Goal: Task Accomplishment & Management: Complete application form

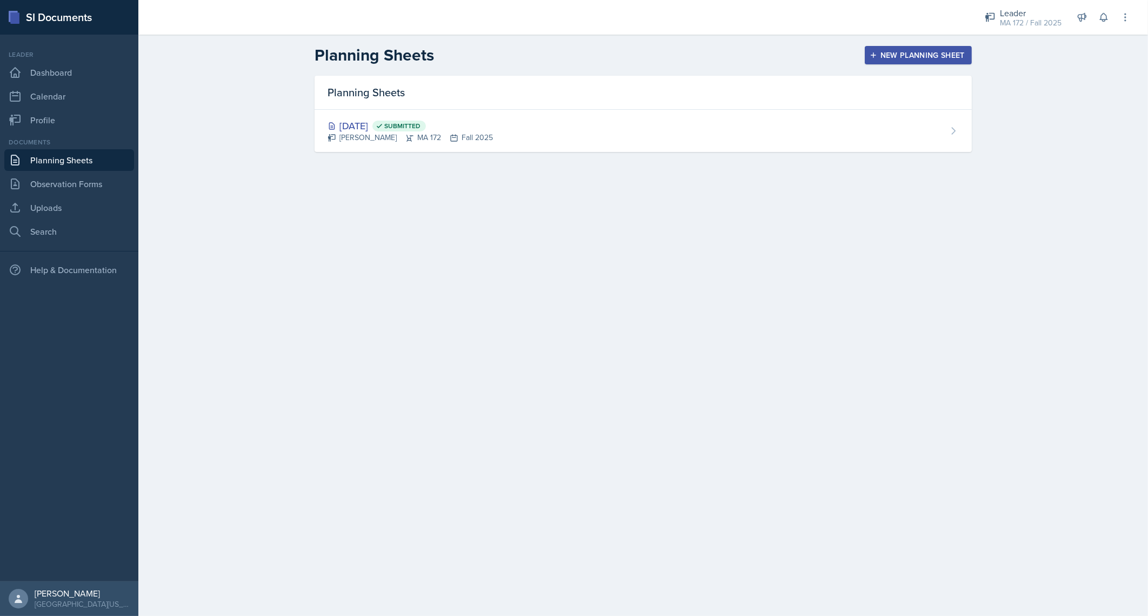
click at [68, 163] on link "Planning Sheets" at bounding box center [69, 160] width 130 height 22
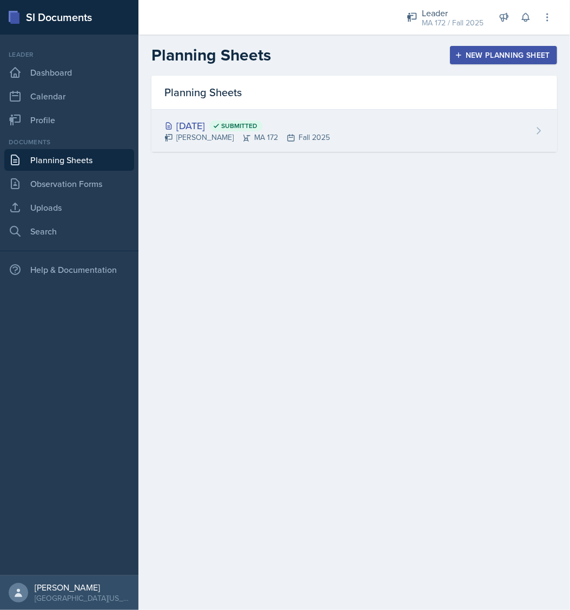
click at [203, 124] on div "Aug 25th, 2025 Submitted" at bounding box center [246, 125] width 165 height 15
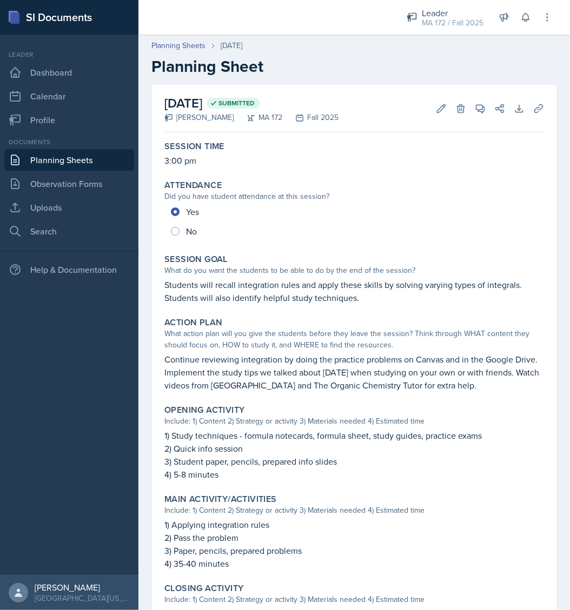
click at [487, 197] on div "Did you have student attendance at this session?" at bounding box center [353, 196] width 379 height 11
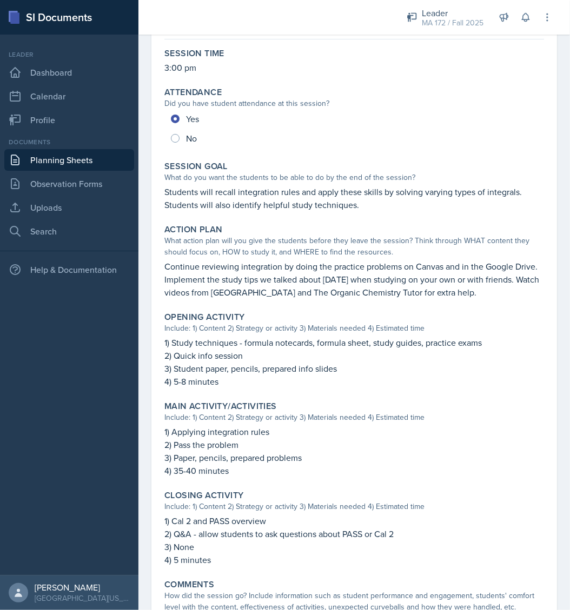
scroll to position [108, 0]
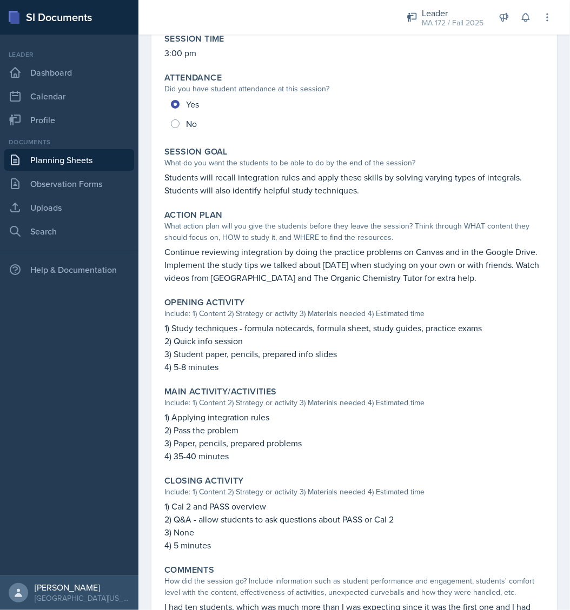
click at [454, 258] on p "Continue reviewing integration by doing the practice problems on Canvas and in …" at bounding box center [353, 264] width 379 height 39
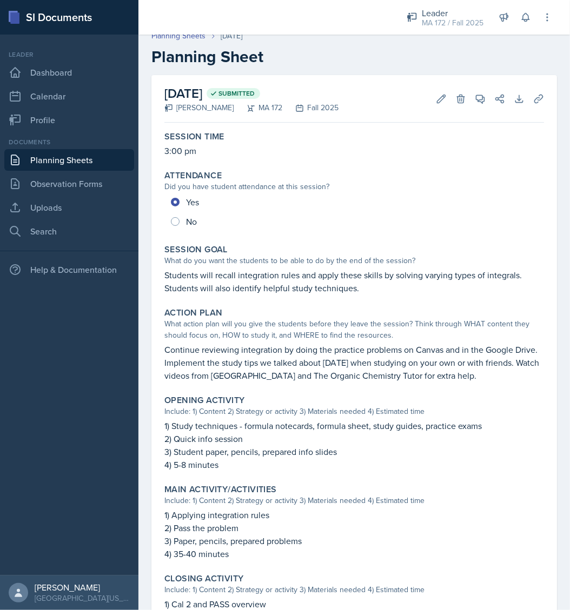
scroll to position [0, 0]
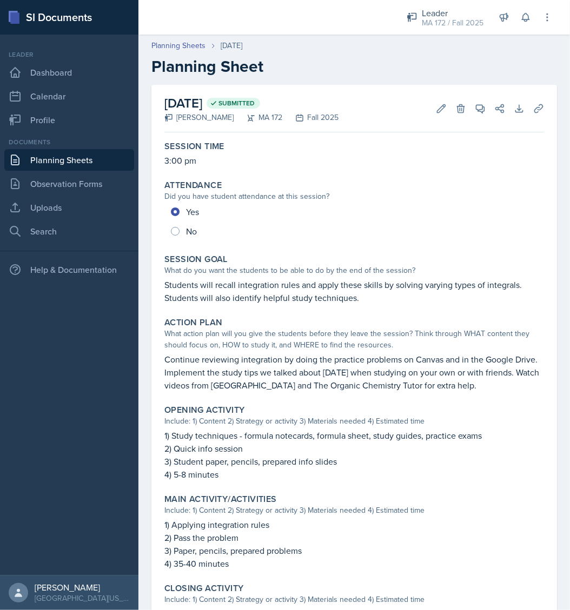
click at [80, 163] on link "Planning Sheets" at bounding box center [69, 160] width 130 height 22
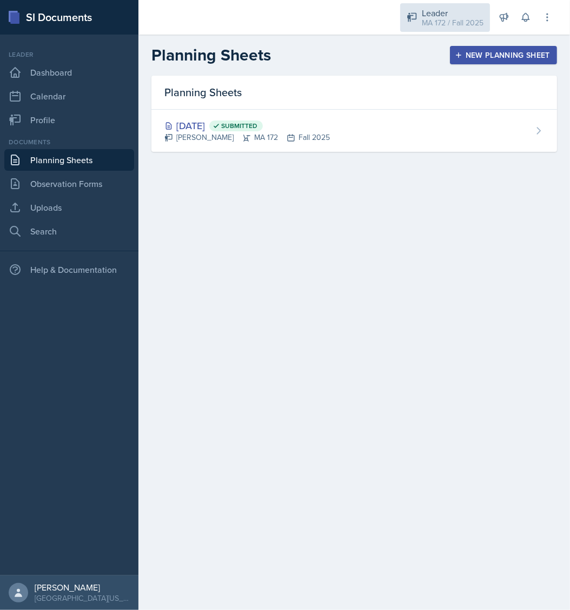
click at [454, 17] on div "MA 172 / Fall 2025" at bounding box center [453, 22] width 62 height 11
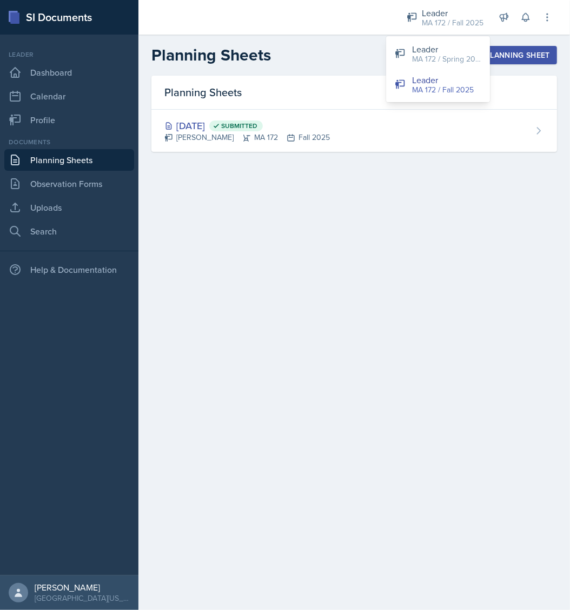
click at [331, 308] on main "Planning Sheets New Planning Sheet Planning Sheets [DATE] Submitted [PERSON_NAM…" at bounding box center [353, 323] width 431 height 576
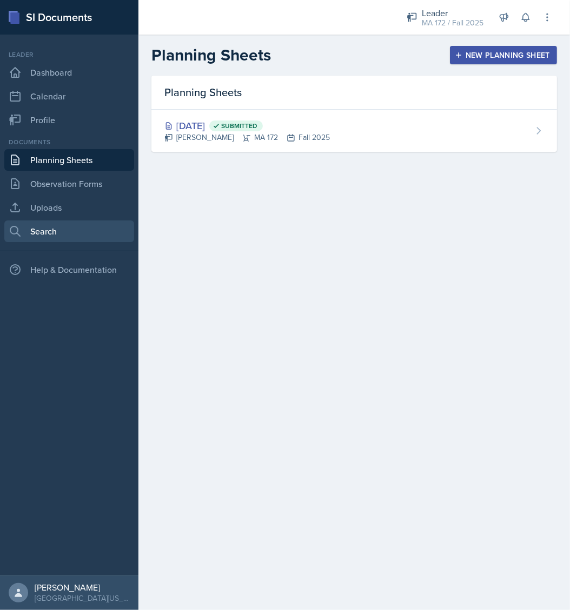
click at [71, 236] on link "Search" at bounding box center [69, 232] width 130 height 22
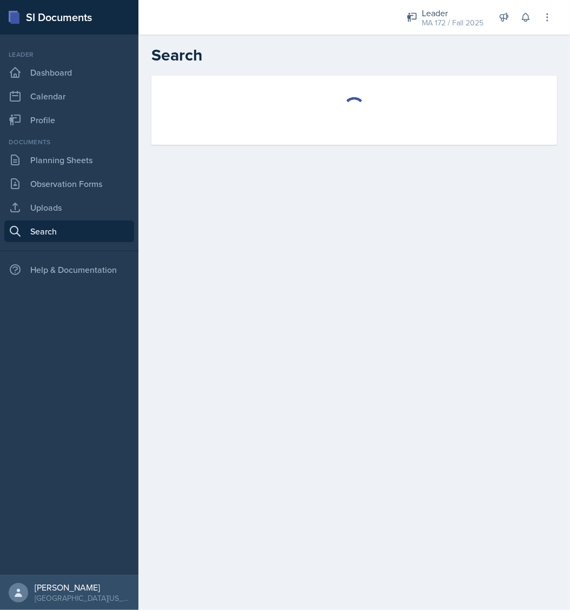
select select "all"
select select "1"
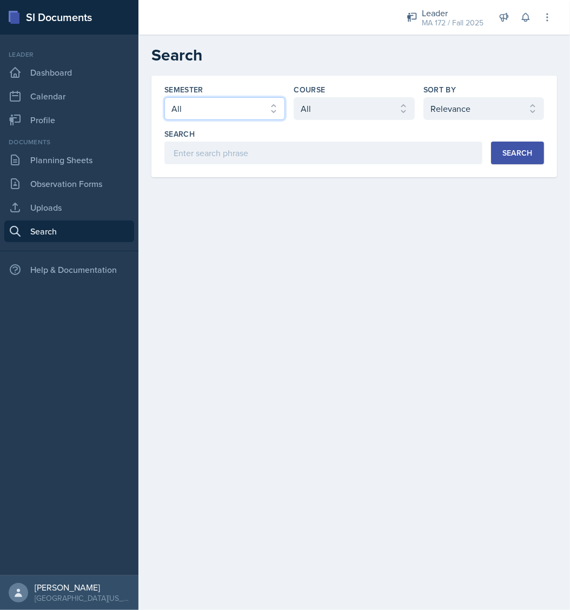
click at [226, 109] on select "Select semester All Fall 2025 Spring 2025 Fall 2024 Spring 2024 Fall 2023 Sprin…" at bounding box center [224, 108] width 121 height 23
select select "8c3db506-cd10-4819-a085-b8ca3b52d6db"
click at [164, 97] on select "Select semester All Fall 2025 Spring 2025 Fall 2024 Spring 2024 Fall 2023 Sprin…" at bounding box center [224, 108] width 121 height 23
click at [329, 115] on select "Select course All ACC 211 ACC 212 ACC 307 BYS 119 BYS 215 BYS 300 CH 101 CH 121…" at bounding box center [353, 108] width 121 height 23
select select "b86fb2d2-23e3-43a7-aacc-a78edbe2eb67"
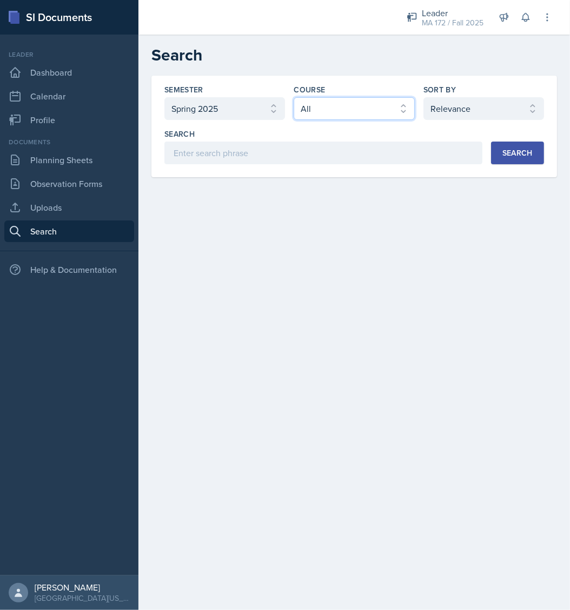
click at [293, 97] on select "Select course All ACC 211 ACC 212 ACC 307 BYS 119 BYS 215 BYS 300 CH 101 CH 121…" at bounding box center [353, 108] width 121 height 23
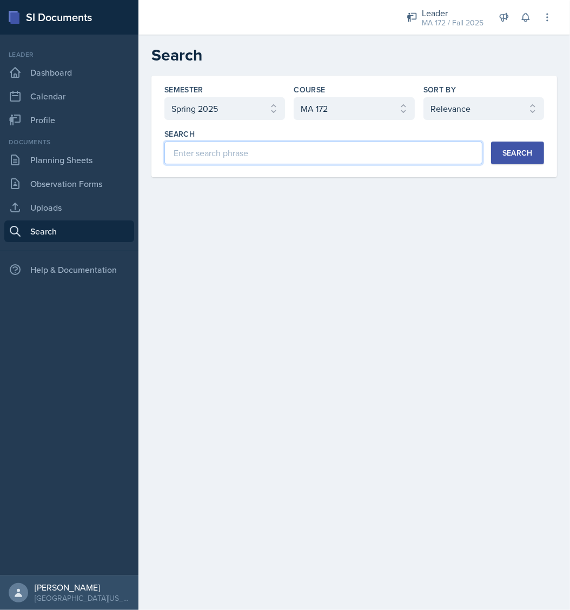
click at [277, 158] on input at bounding box center [323, 153] width 318 height 23
click at [529, 149] on div "Search" at bounding box center [517, 153] width 30 height 9
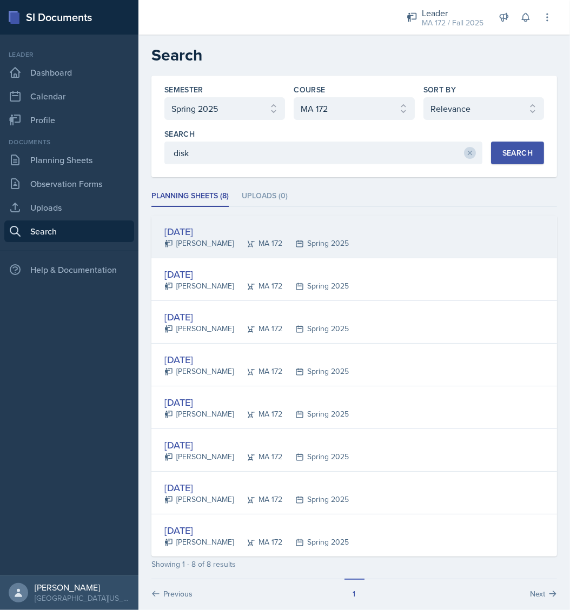
click at [203, 229] on div "Jan 15th, 2025" at bounding box center [256, 231] width 184 height 15
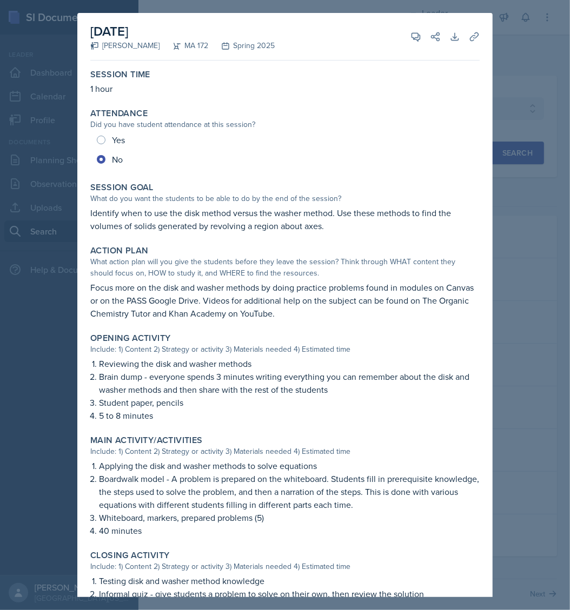
click at [522, 38] on div at bounding box center [285, 305] width 570 height 610
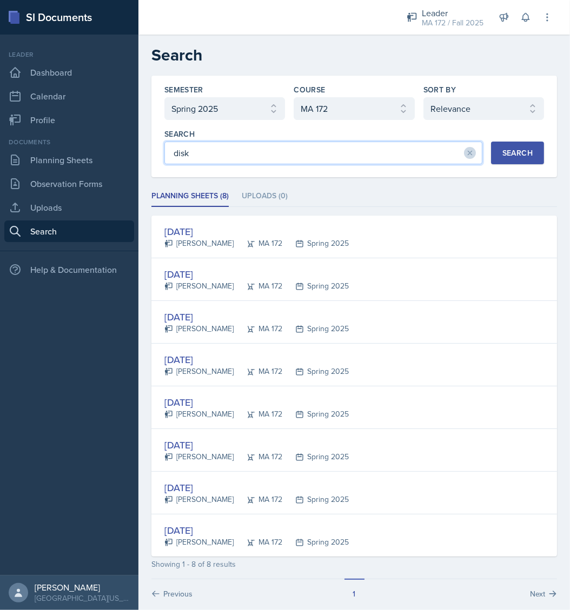
click at [223, 161] on input "disk" at bounding box center [323, 153] width 318 height 23
type input "shell"
click at [506, 151] on div "Search" at bounding box center [517, 153] width 30 height 9
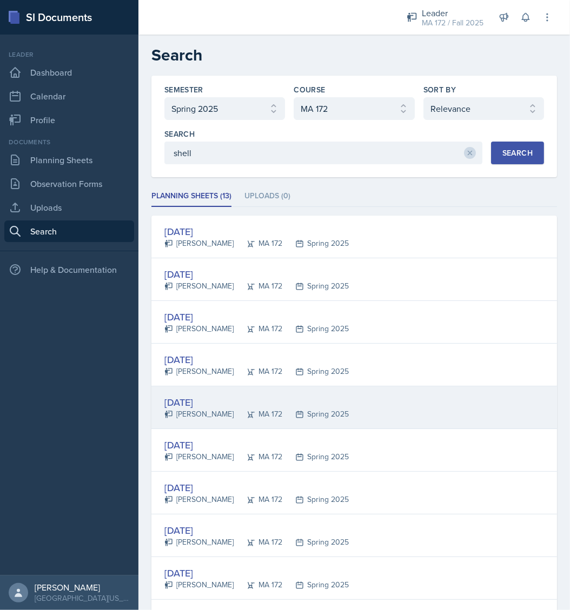
click at [194, 403] on div "Jan 22nd, 2025" at bounding box center [256, 402] width 184 height 15
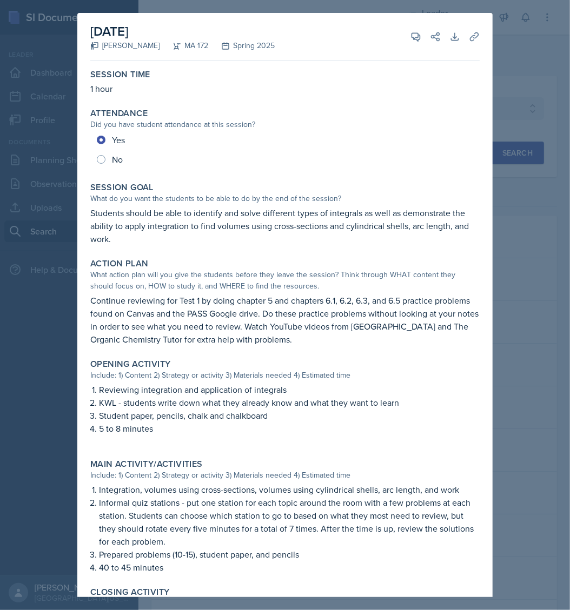
click at [331, 273] on div "What action plan will you give the students before they leave the session? Thin…" at bounding box center [284, 280] width 389 height 23
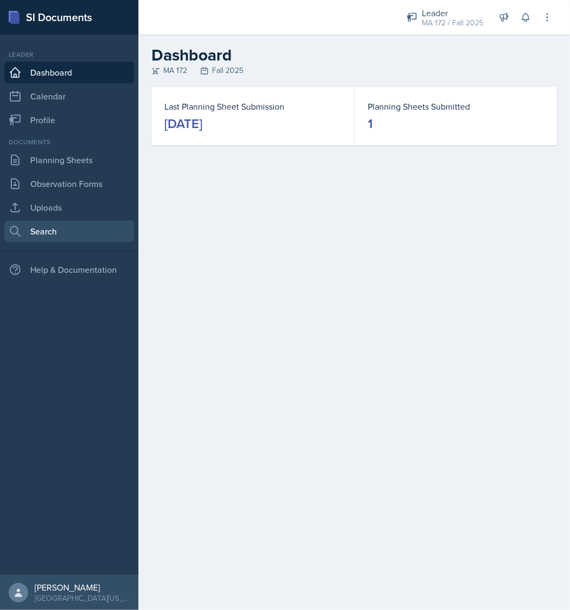
click at [56, 224] on link "Search" at bounding box center [69, 232] width 130 height 22
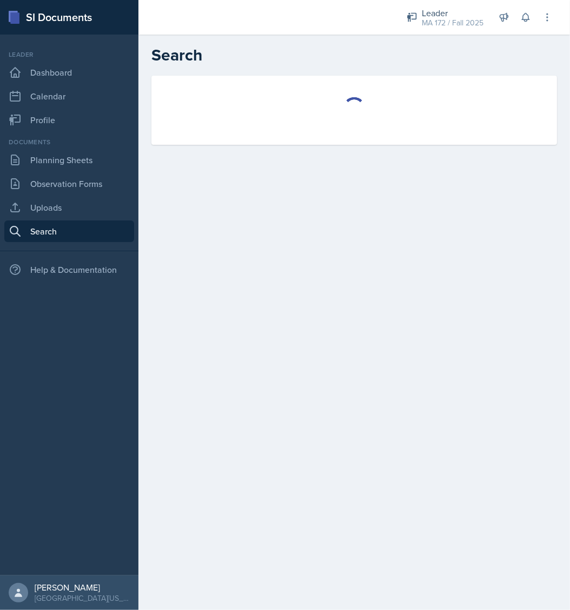
select select "all"
select select "1"
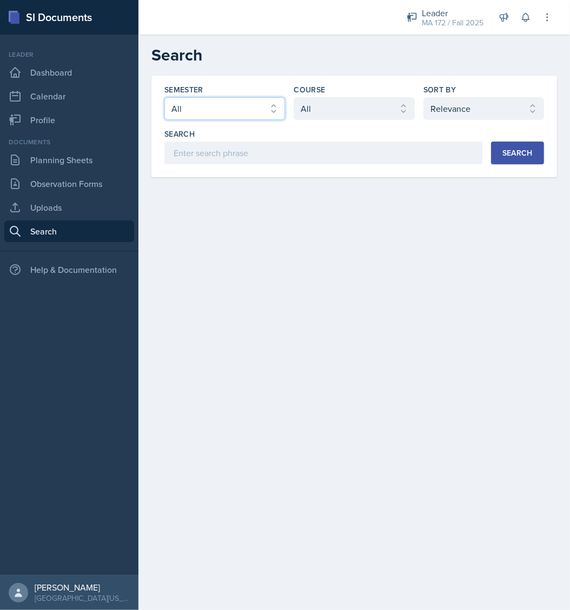
click at [254, 109] on select "Select semester All Fall 2025 Spring 2025 Fall 2024 Spring 2024 Fall 2023 Sprin…" at bounding box center [224, 108] width 121 height 23
select select "8c3db506-cd10-4819-a085-b8ca3b52d6db"
click at [164, 97] on select "Select semester All Fall 2025 Spring 2025 Fall 2024 Spring 2024 Fall 2023 Sprin…" at bounding box center [224, 108] width 121 height 23
click at [340, 104] on select "Select course All ACC 211 ACC 212 ACC 307 BYS 119 BYS 215 BYS 300 CH 101 CH 121…" at bounding box center [353, 108] width 121 height 23
select select "b86fb2d2-23e3-43a7-aacc-a78edbe2eb67"
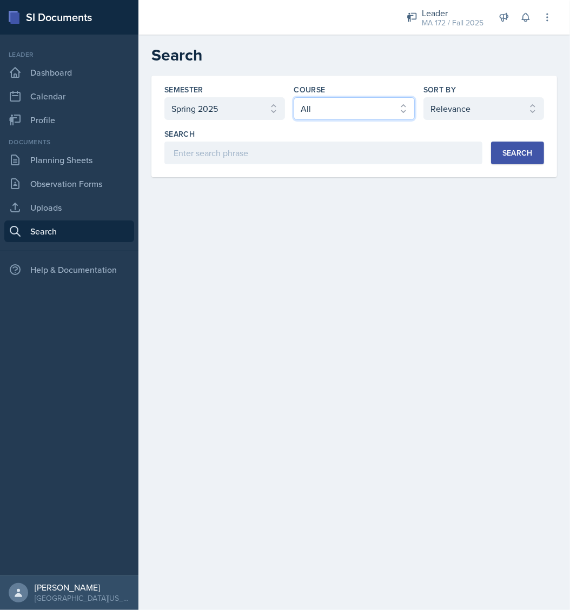
click at [293, 97] on select "Select course All ACC 211 ACC 212 ACC 307 BYS 119 BYS 215 BYS 300 CH 101 CH 121…" at bounding box center [353, 108] width 121 height 23
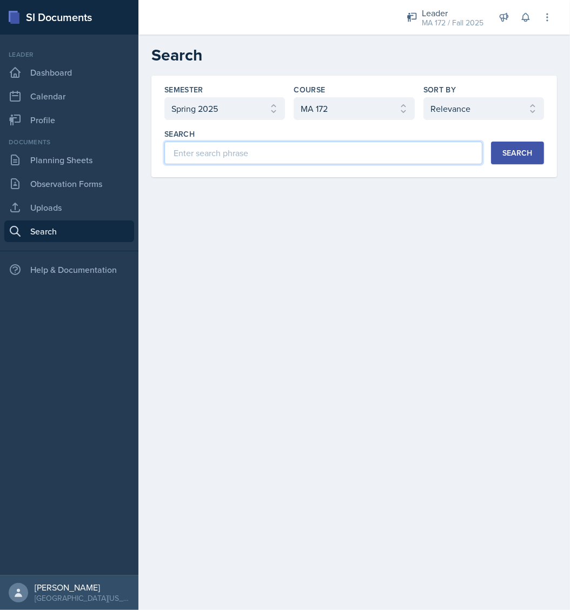
click at [313, 145] on input at bounding box center [323, 153] width 318 height 23
click at [522, 160] on button "Search" at bounding box center [517, 153] width 53 height 23
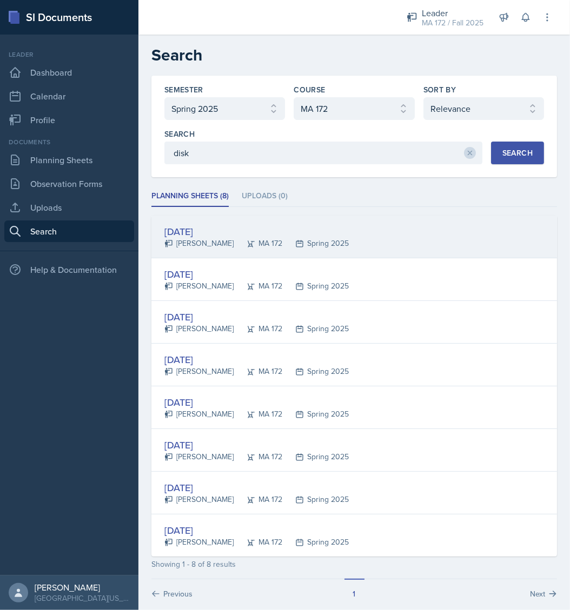
click at [197, 230] on div "Jan 15th, 2025" at bounding box center [256, 231] width 184 height 15
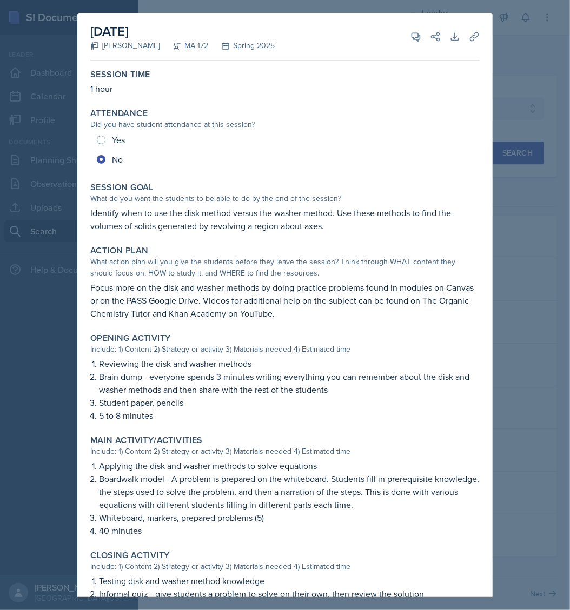
click at [405, 419] on p "5 to 8 minutes" at bounding box center [289, 415] width 380 height 13
click at [339, 475] on p "Boardwalk model - A problem is prepared on the whiteboard. Students fill in pre…" at bounding box center [289, 491] width 380 height 39
click at [160, 215] on p "Identify when to use the disk method versus the washer method. Use these method…" at bounding box center [284, 219] width 389 height 26
click at [129, 214] on p "Identify when to use the disk method versus the washer method. Use these method…" at bounding box center [284, 219] width 389 height 26
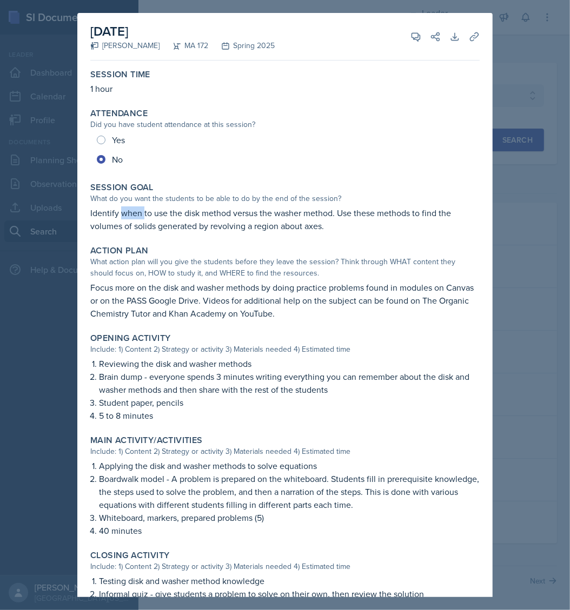
click at [129, 214] on p "Identify when to use the disk method versus the washer method. Use these method…" at bounding box center [284, 219] width 389 height 26
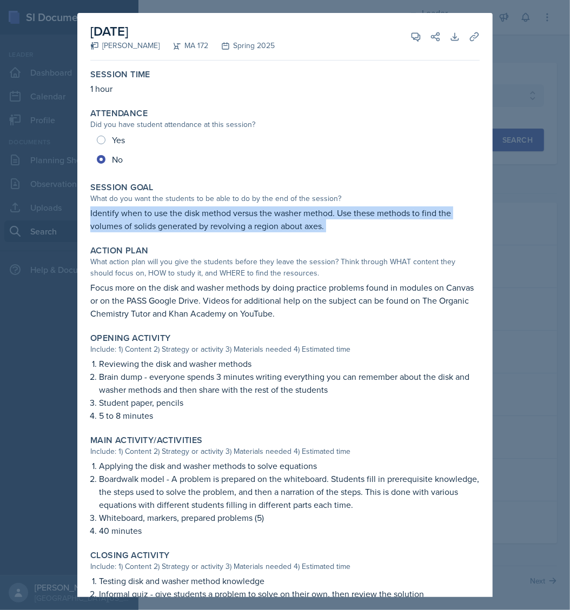
click at [129, 214] on p "Identify when to use the disk method versus the washer method. Use these method…" at bounding box center [284, 219] width 389 height 26
copy div "Identify when to use the disk method versus the washer method. Use these method…"
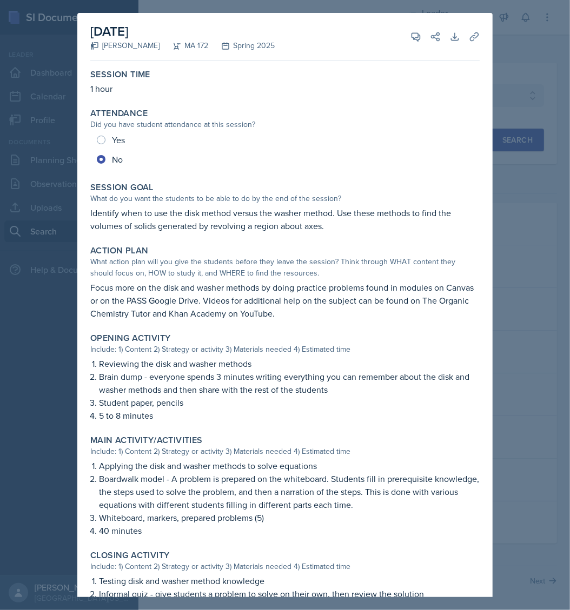
click at [190, 295] on p "Focus more on the disk and washer methods by doing practice problems found in m…" at bounding box center [284, 300] width 389 height 39
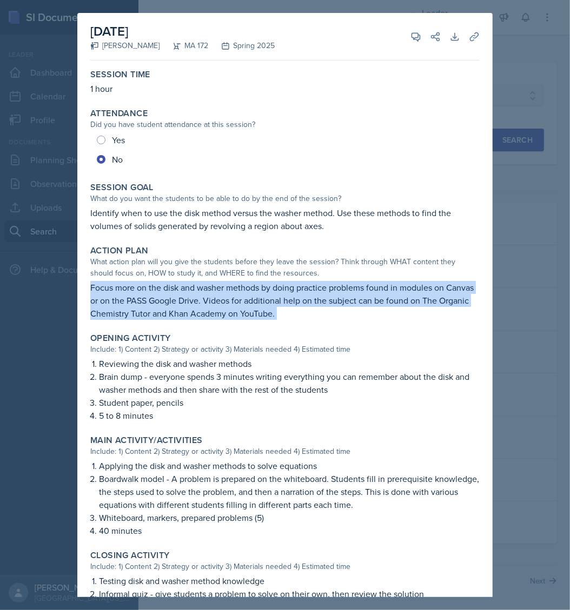
click at [190, 295] on p "Focus more on the disk and washer methods by doing practice problems found in m…" at bounding box center [284, 300] width 389 height 39
copy div "Focus more on the disk and washer methods by doing practice problems found in m…"
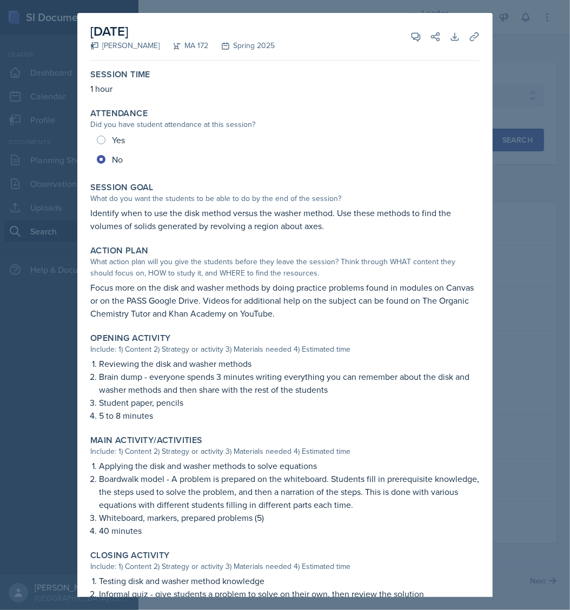
click at [130, 382] on p "Brain dump - everyone spends 3 minutes writing everything you can remember abou…" at bounding box center [289, 383] width 380 height 26
click at [99, 362] on p "Reviewing the disk and washer methods" at bounding box center [289, 363] width 380 height 13
drag, startPoint x: 99, startPoint y: 362, endPoint x: 149, endPoint y: 406, distance: 66.2
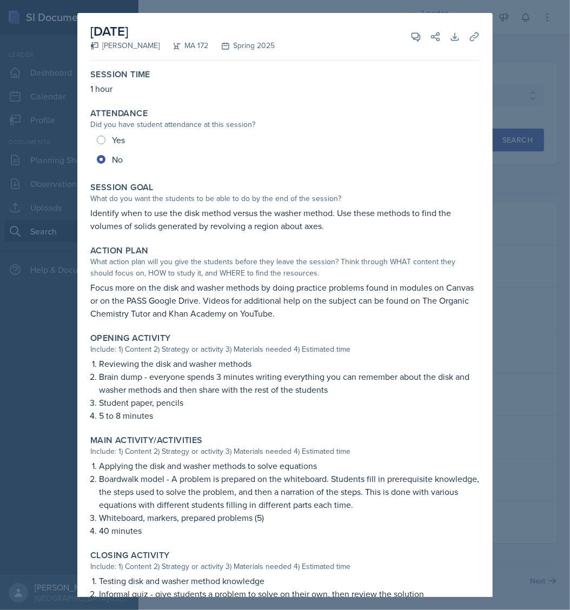
click at [149, 406] on p "Student paper, pencils" at bounding box center [289, 402] width 380 height 13
click at [100, 377] on p "Brain dump - everyone spends 3 minutes writing everything you can remember abou…" at bounding box center [289, 383] width 380 height 26
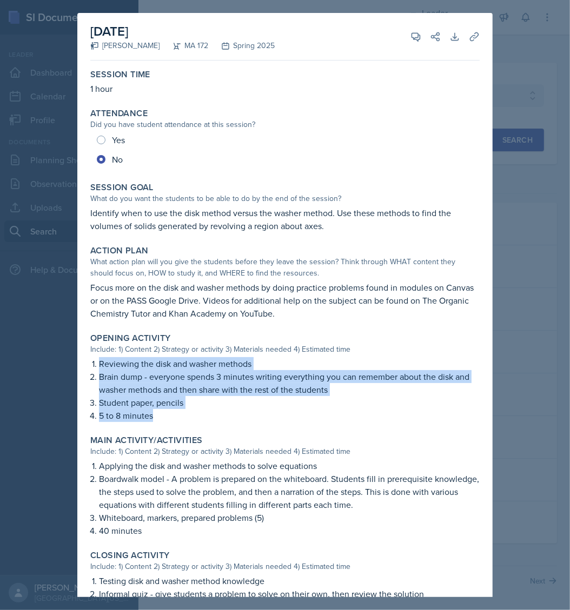
drag, startPoint x: 100, startPoint y: 363, endPoint x: 166, endPoint y: 423, distance: 89.1
click at [166, 423] on div "Opening Activity Include: 1) Content 2) Strategy or activity 3) Materials neede…" at bounding box center [285, 378] width 398 height 98
copy ol "Reviewing the disk and washer methods Brain dump - everyone spends 3 minutes wr…"
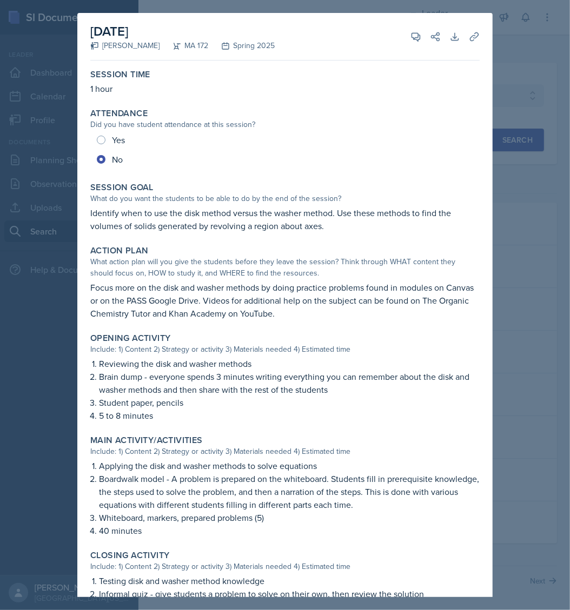
click at [219, 488] on p "Boardwalk model - A problem is prepared on the whiteboard. Students fill in pre…" at bounding box center [289, 491] width 380 height 39
click at [257, 404] on p "Student paper, pencils" at bounding box center [289, 402] width 380 height 13
click at [560, 81] on div at bounding box center [285, 305] width 570 height 610
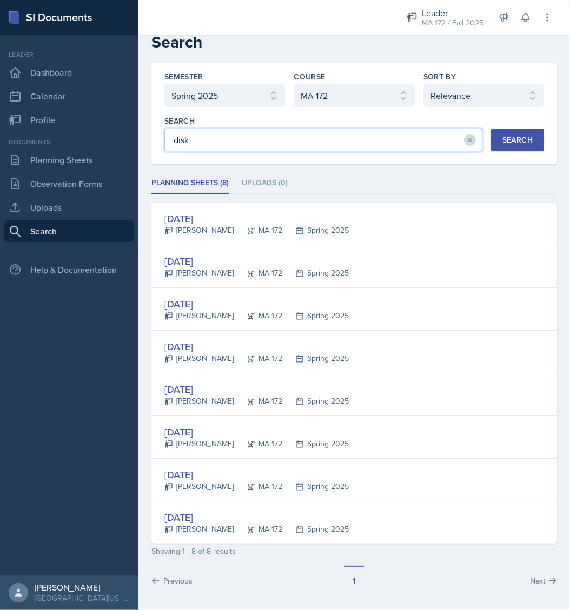
click at [270, 133] on input "disk" at bounding box center [323, 140] width 318 height 23
type input "kahoot"
click at [501, 147] on button "Search" at bounding box center [517, 140] width 53 height 23
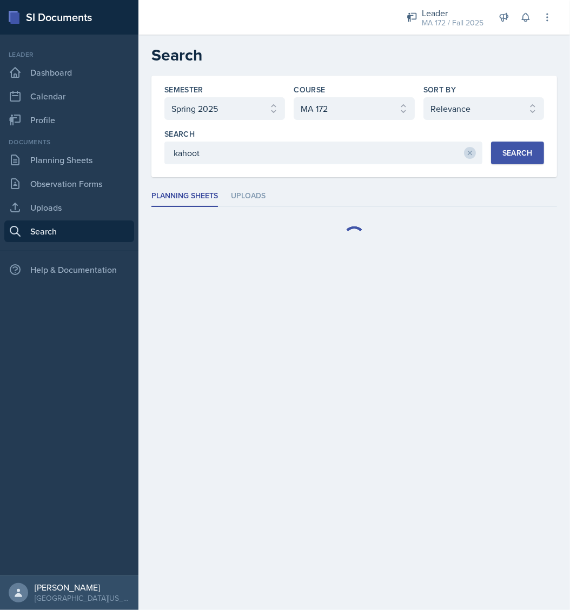
scroll to position [0, 0]
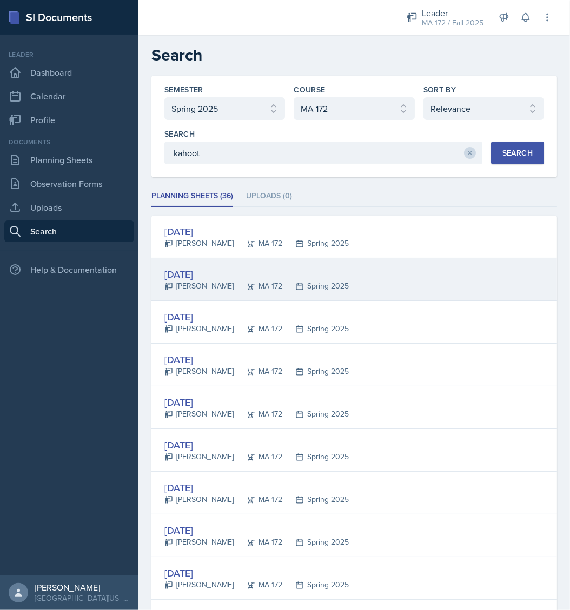
click at [204, 274] on div "Jan 29th, 2025" at bounding box center [256, 274] width 184 height 15
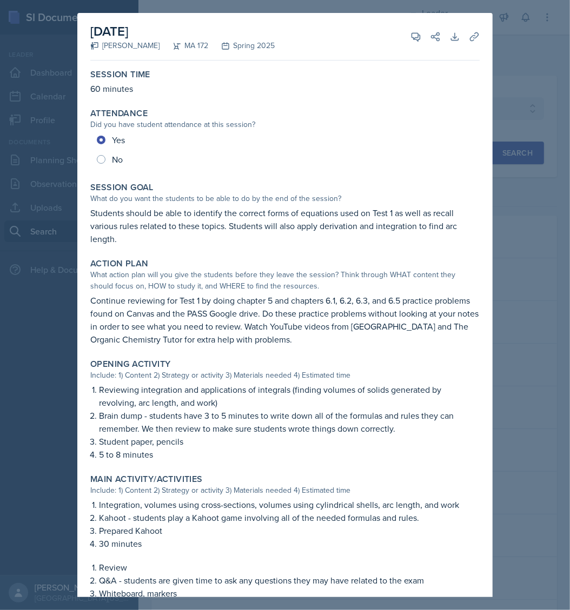
scroll to position [222, 0]
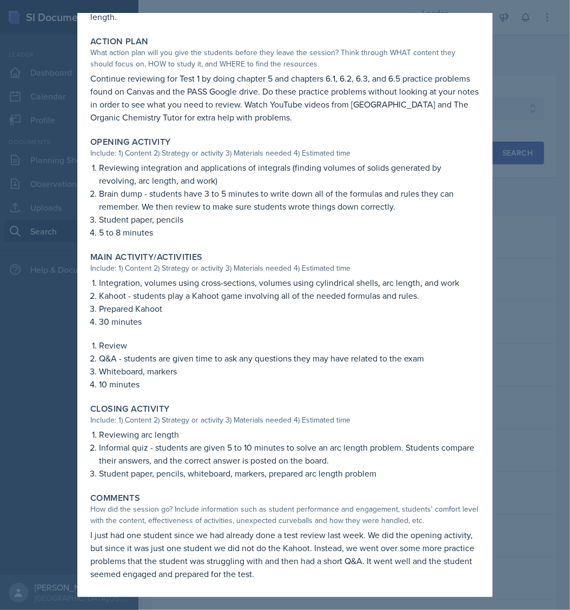
click at [522, 51] on div at bounding box center [285, 305] width 570 height 610
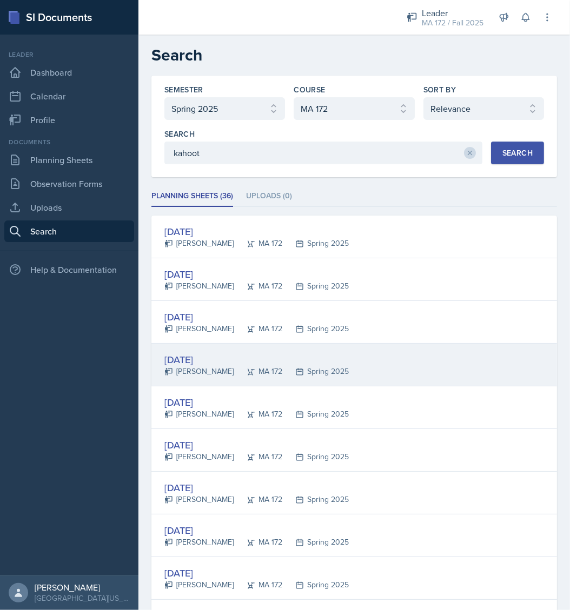
click at [181, 369] on div "[PERSON_NAME]" at bounding box center [198, 371] width 69 height 11
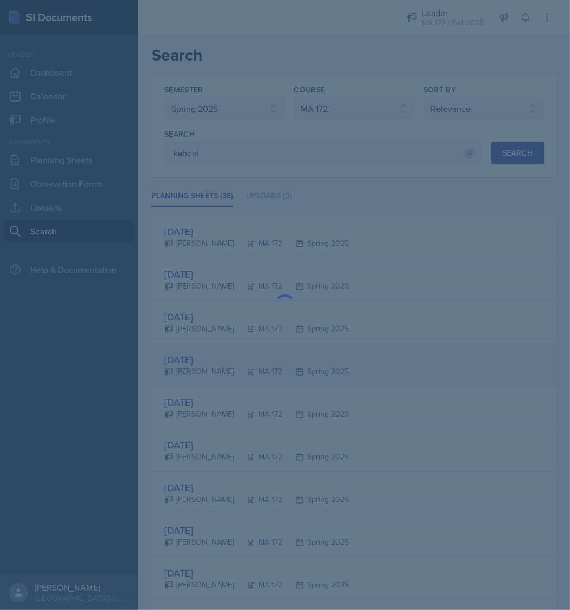
scroll to position [0, 0]
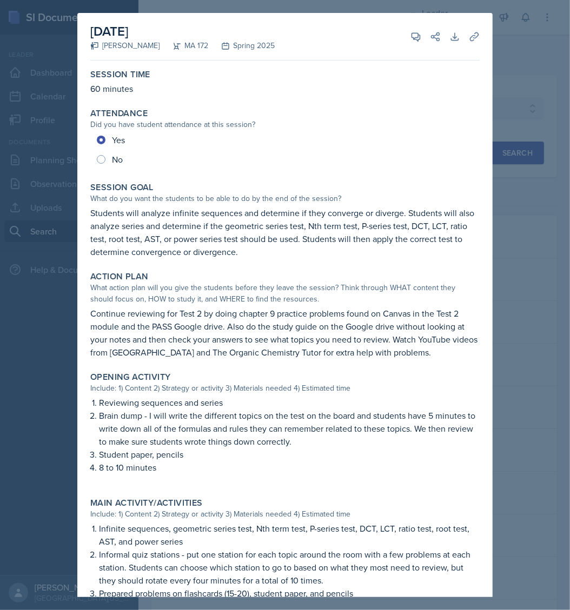
click at [342, 503] on div "Main Activity/Activities" at bounding box center [284, 503] width 389 height 11
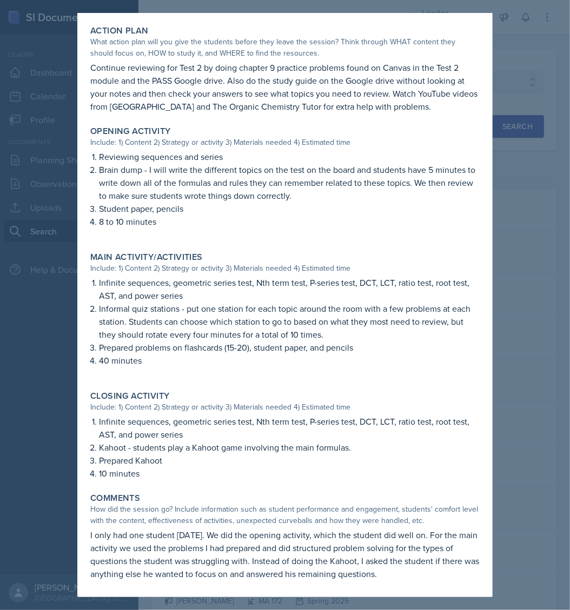
click at [100, 422] on p "Infinite sequences, geometric series test, Nth term test, P-series test, DCT, L…" at bounding box center [289, 428] width 380 height 26
click at [154, 470] on p "10 minutes" at bounding box center [289, 473] width 380 height 13
click at [97, 436] on div "Infinite sequences, geometric series test, Nth term test, P-series test, DCT, L…" at bounding box center [284, 447] width 389 height 65
click at [132, 476] on p "10 minutes" at bounding box center [289, 473] width 380 height 13
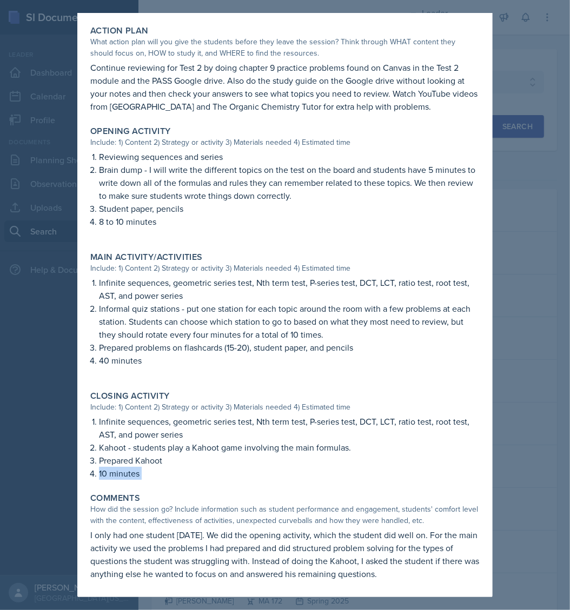
click at [132, 476] on p "10 minutes" at bounding box center [289, 473] width 380 height 13
drag, startPoint x: 132, startPoint y: 476, endPoint x: 165, endPoint y: 480, distance: 33.3
click at [165, 480] on div "Closing Activity Include: 1) Content 2) Strategy or activity 3) Materials neede…" at bounding box center [285, 435] width 398 height 98
click at [138, 469] on p "10 minutes" at bounding box center [289, 473] width 380 height 13
click at [136, 469] on p "10 minutes" at bounding box center [289, 473] width 380 height 13
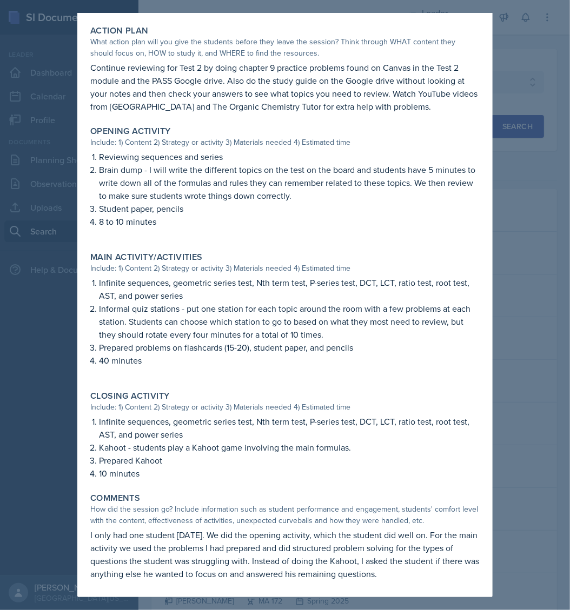
drag, startPoint x: 136, startPoint y: 469, endPoint x: 92, endPoint y: 423, distance: 63.5
click at [99, 423] on li "Infinite sequences, geometric series test, Nth term test, P-series test, DCT, L…" at bounding box center [289, 428] width 380 height 26
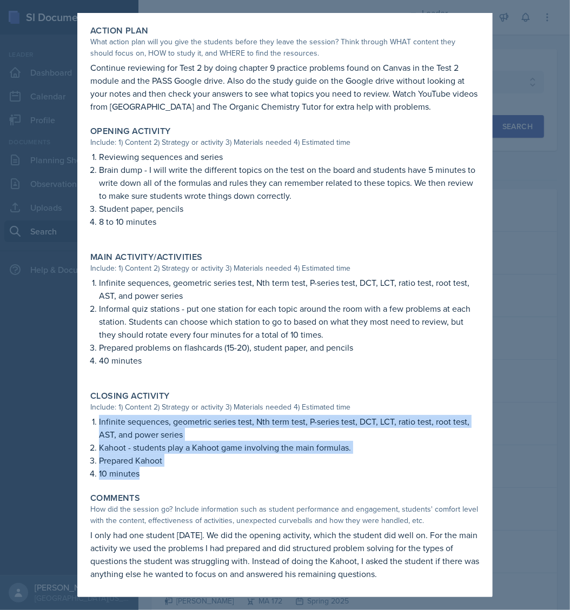
drag, startPoint x: 137, startPoint y: 475, endPoint x: 93, endPoint y: 413, distance: 75.5
click at [93, 413] on div "Closing Activity Include: 1) Content 2) Strategy or activity 3) Materials neede…" at bounding box center [285, 435] width 398 height 98
copy div "Infinite sequences, geometric series test, Nth term test, P-series test, DCT, L…"
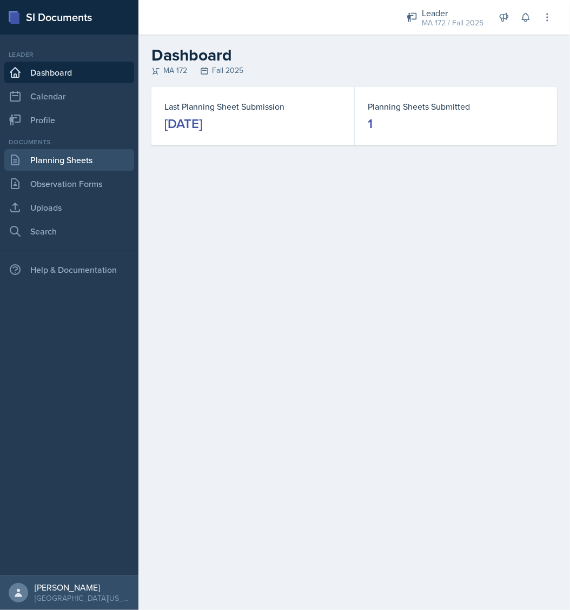
click at [67, 159] on link "Planning Sheets" at bounding box center [69, 160] width 130 height 22
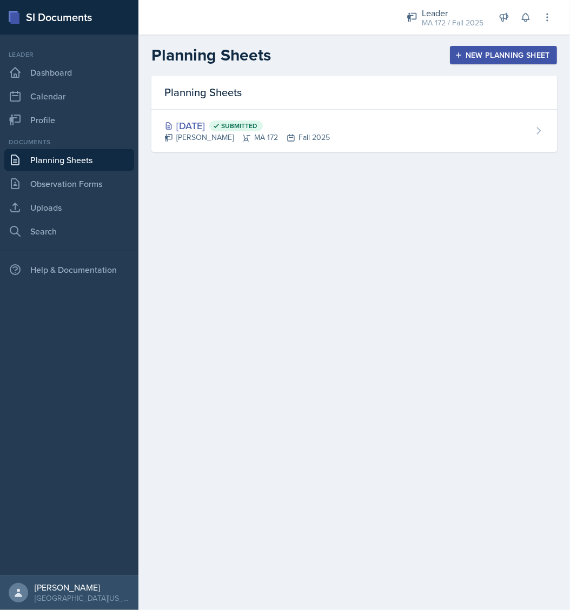
click at [465, 58] on div "New Planning Sheet" at bounding box center [503, 55] width 93 height 9
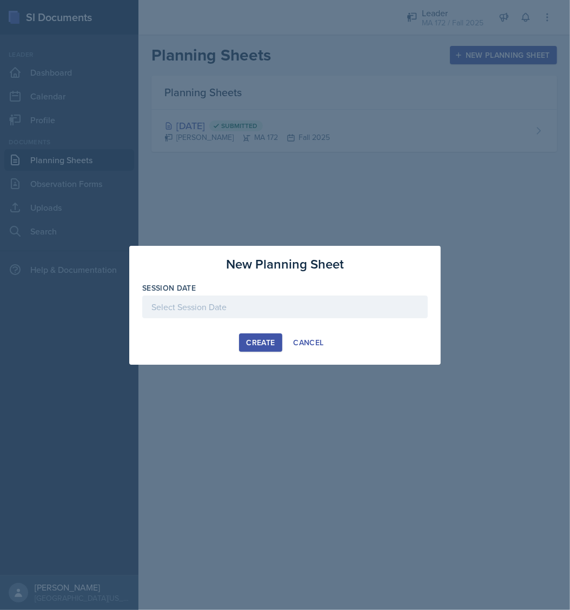
click at [216, 305] on div at bounding box center [284, 307] width 285 height 23
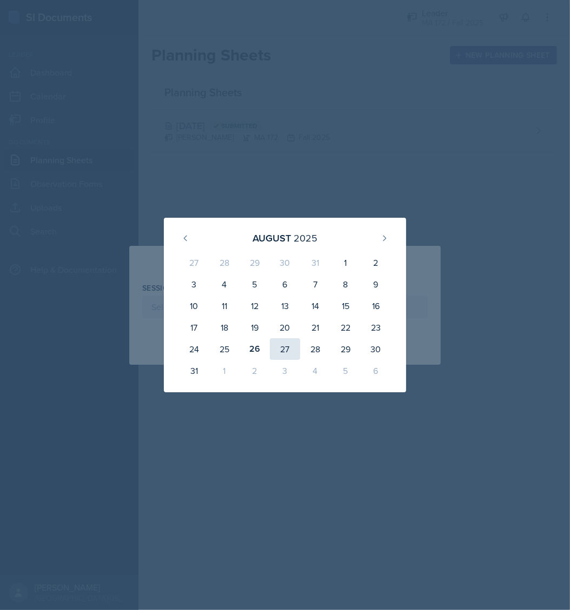
click at [286, 352] on div "27" at bounding box center [285, 349] width 30 height 22
type input "[DATE]"
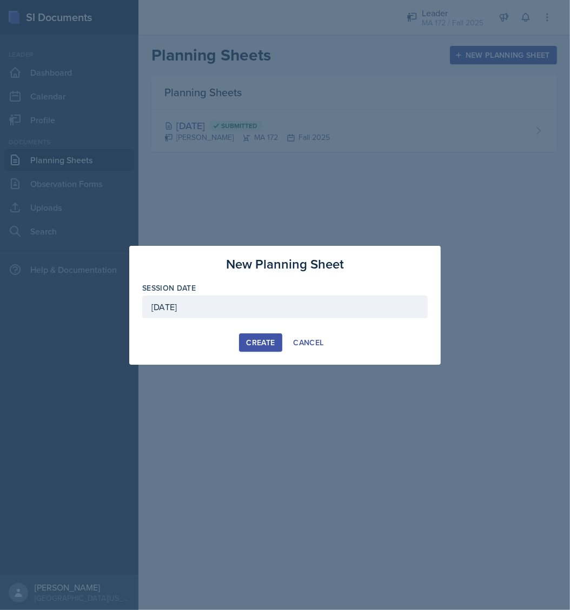
click at [255, 349] on button "Create" at bounding box center [260, 342] width 43 height 18
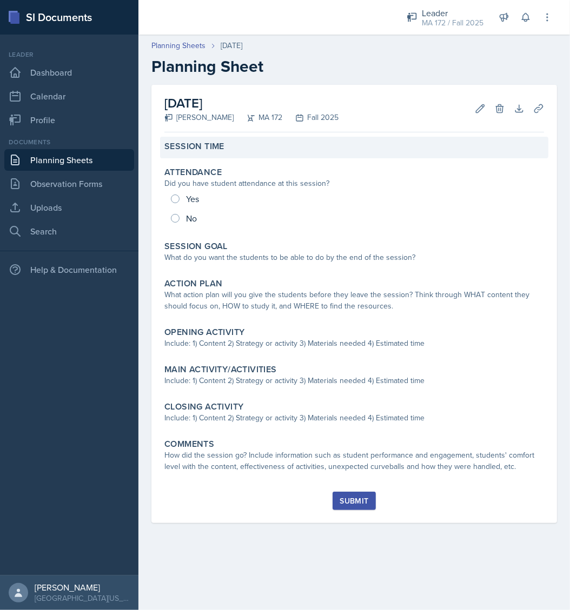
click at [217, 152] on label "Session Time" at bounding box center [194, 146] width 60 height 11
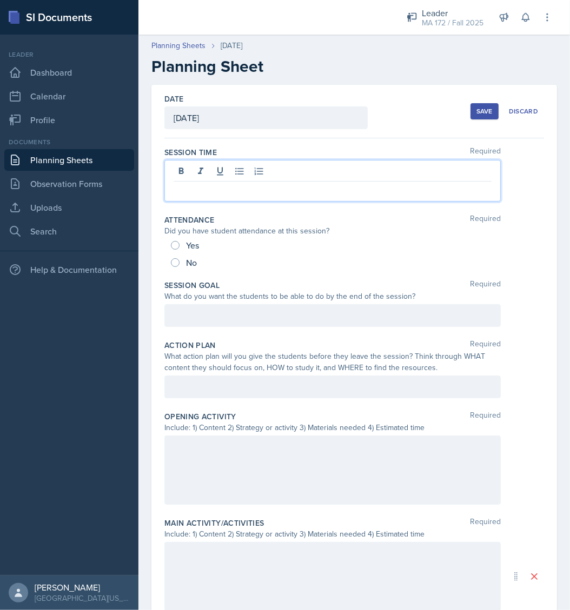
click at [235, 175] on div at bounding box center [332, 181] width 336 height 42
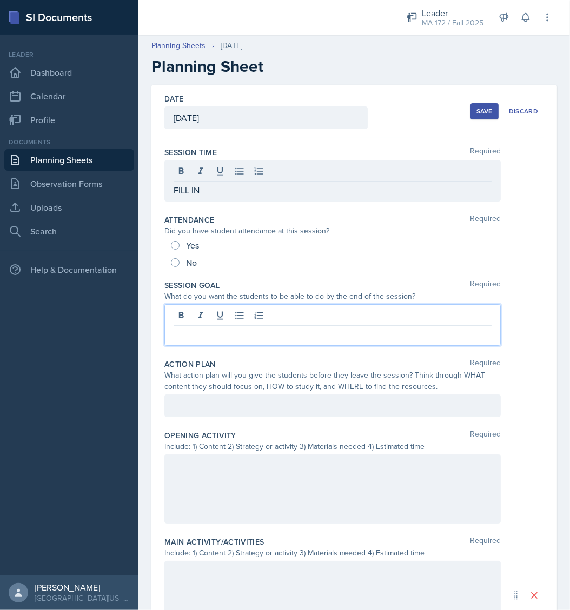
click at [228, 316] on div at bounding box center [332, 325] width 336 height 42
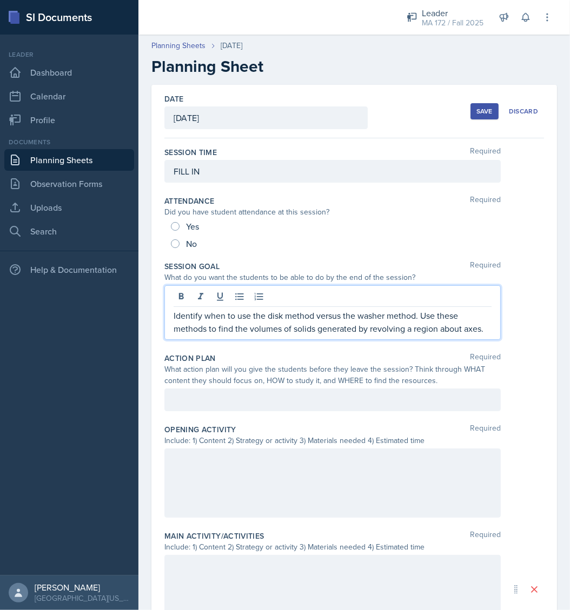
click at [420, 316] on p "Identify when to use the disk method versus the washer method. Use these method…" at bounding box center [332, 322] width 318 height 26
click at [330, 319] on p "Identify when to use the disk method versus the washer method. Apply these meth…" at bounding box center [332, 322] width 318 height 26
click at [376, 318] on p "Identify when to use the disk method, washer method. Apply these methods to fin…" at bounding box center [332, 322] width 318 height 26
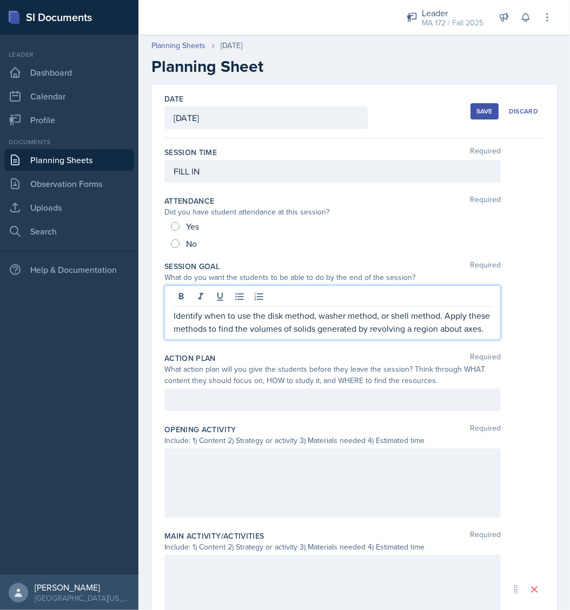
click at [278, 335] on p "Identify when to use the disk method, washer method, or shell method. Apply the…" at bounding box center [332, 322] width 318 height 26
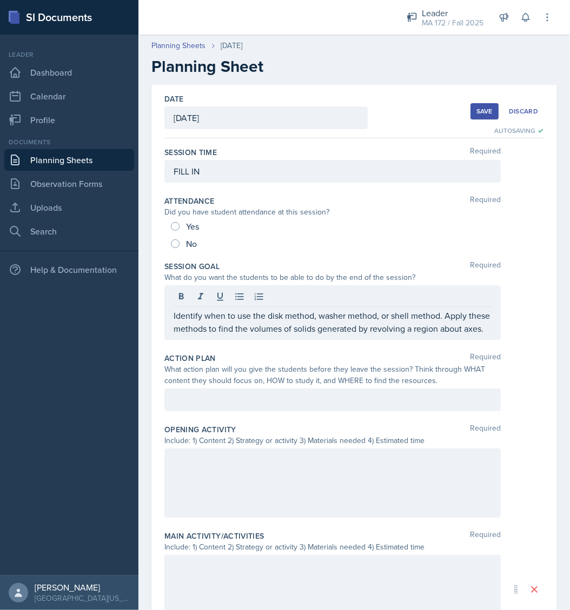
click at [222, 403] on div at bounding box center [332, 400] width 336 height 23
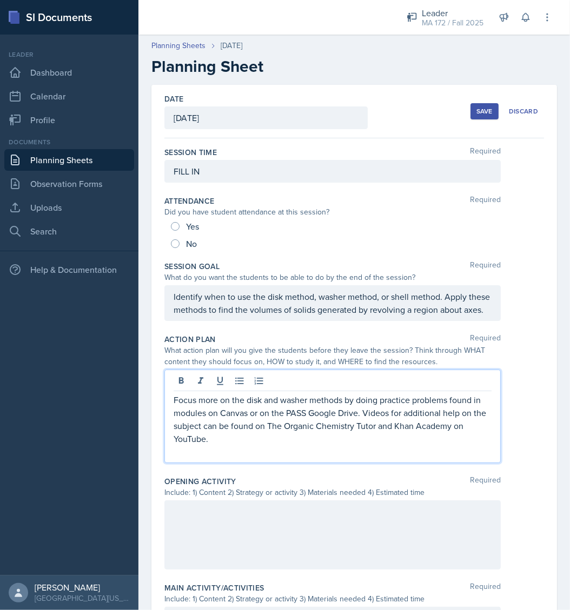
click at [295, 414] on p "Focus more on the disk and washer methods by doing practice problems found in m…" at bounding box center [332, 419] width 318 height 52
click at [227, 425] on p "Focus more on the disk, washer, and shell methods by doing practice problems fo…" at bounding box center [332, 419] width 318 height 52
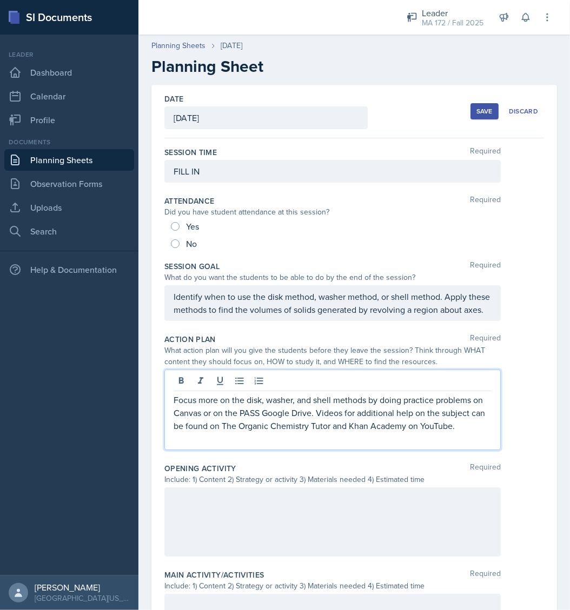
click at [325, 425] on p "Focus more on the disk, washer, and shell methods by doing practice problems on…" at bounding box center [332, 412] width 318 height 39
click at [393, 430] on p "Focus more on the disk, washer, and shell methods by doing practice problems on…" at bounding box center [332, 412] width 318 height 39
click at [276, 445] on p at bounding box center [332, 438] width 318 height 13
click at [242, 432] on p "Focus more on the disk, washer, and shell methods by doing practice problems on…" at bounding box center [332, 412] width 318 height 39
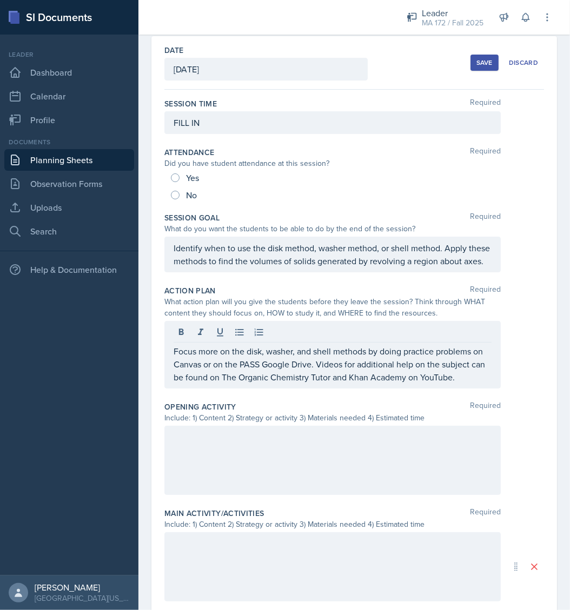
scroll to position [54, 0]
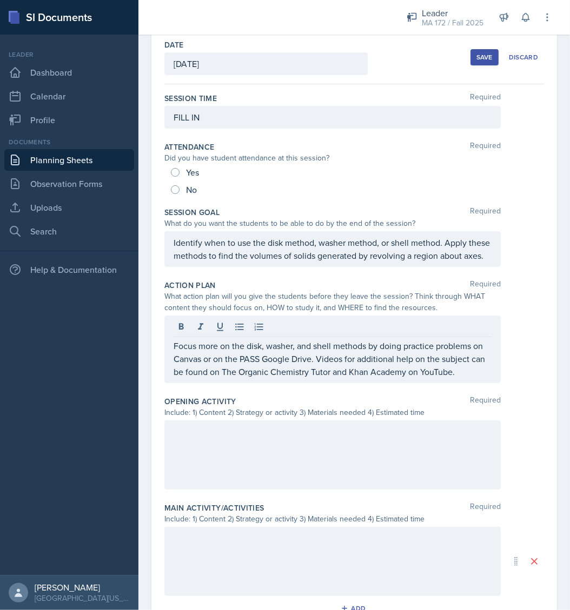
click at [283, 465] on div at bounding box center [332, 454] width 336 height 69
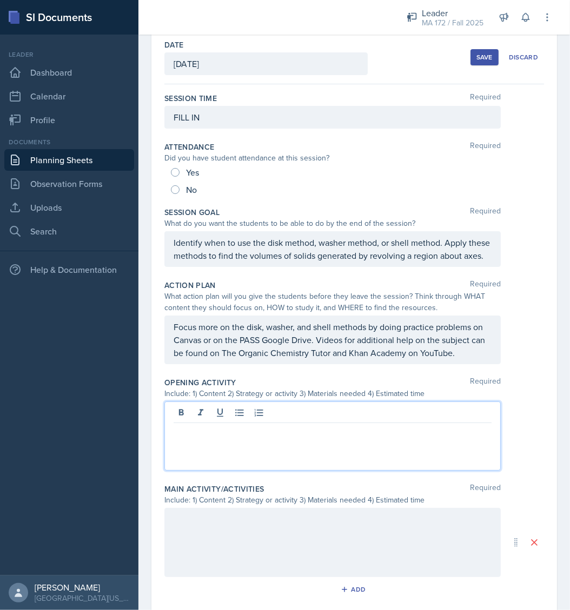
scroll to position [73, 0]
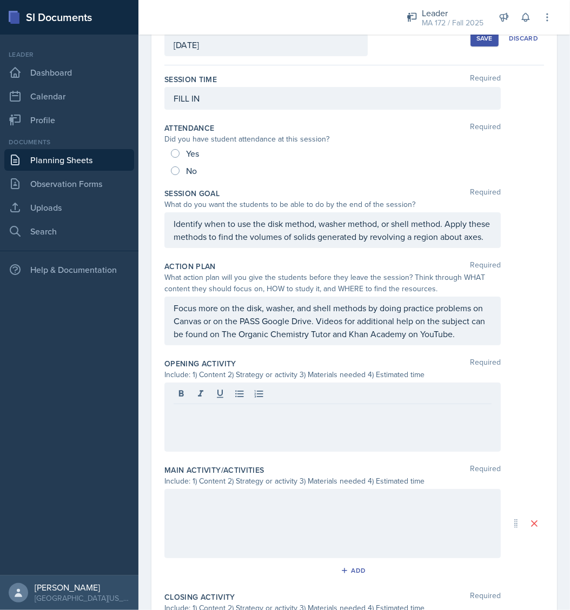
click at [404, 451] on div at bounding box center [332, 417] width 336 height 69
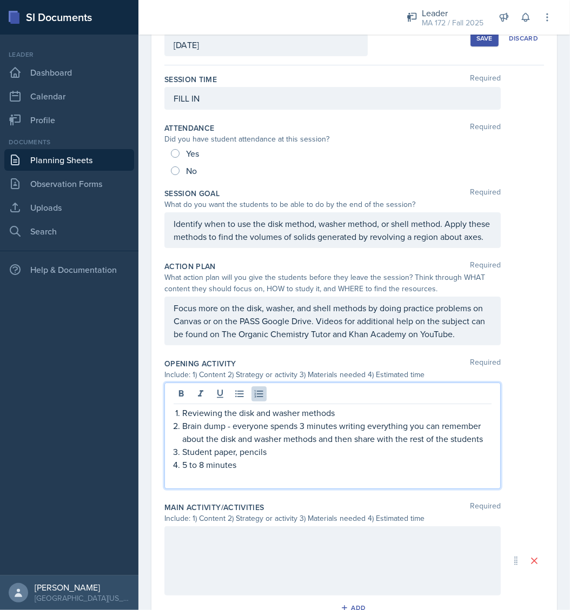
click at [263, 419] on p "Reviewing the disk and washer methods" at bounding box center [336, 412] width 309 height 13
click at [304, 445] on p "Brain dump - everyone spends 3 minutes writing everything you can remember abou…" at bounding box center [336, 432] width 309 height 26
click at [284, 445] on p "Brain dump - everyone spends 3-5 minutes writing everything you can remember ab…" at bounding box center [336, 432] width 309 height 26
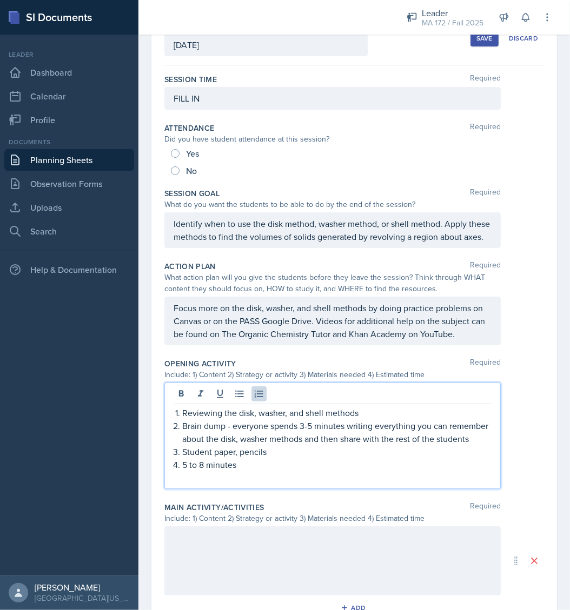
click at [310, 445] on p "Brain dump - everyone spends 3-5 minutes writing everything you can remember ab…" at bounding box center [336, 432] width 309 height 26
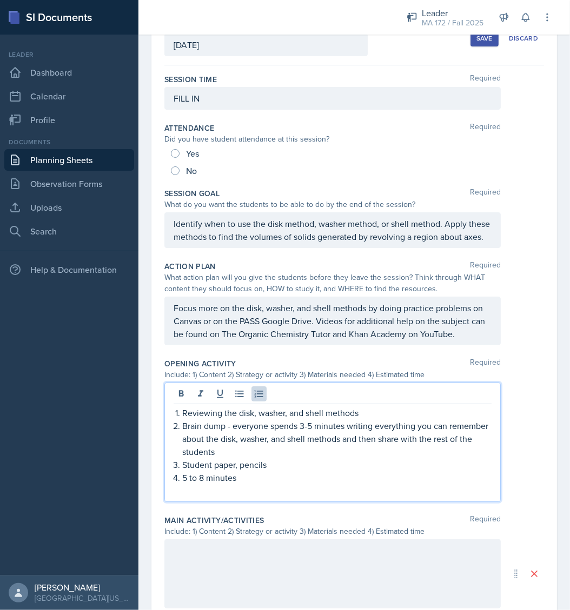
click at [385, 458] on p "Brain dump - everyone spends 3-5 minutes writing everything you can remember ab…" at bounding box center [336, 438] width 309 height 39
click at [329, 450] on p "Brain dump - everyone spends 3-5 minutes writing everything you can remember ab…" at bounding box center [336, 438] width 309 height 39
click at [313, 449] on p "Brain dump - everyone spends 3-5 minutes writing everything you can remember ab…" at bounding box center [336, 438] width 309 height 39
click at [349, 458] on p "Brain dump - everyone spends 3 minutes writing everything you can remember abou…" at bounding box center [336, 438] width 309 height 39
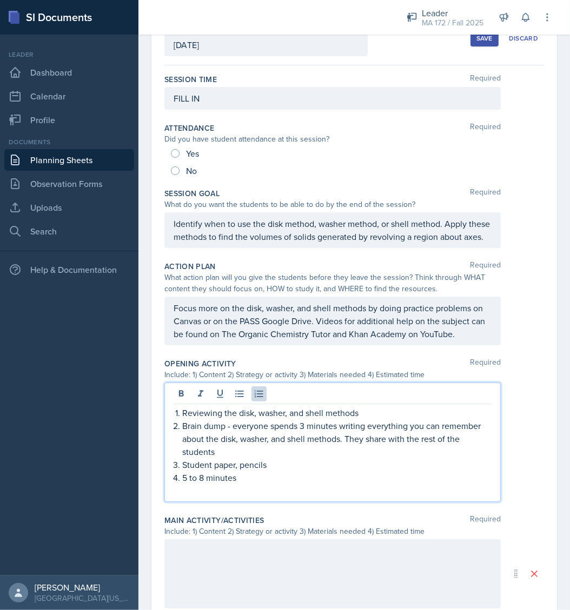
click at [277, 458] on p "Brain dump - everyone spends 3 minutes writing everything you can remember abou…" at bounding box center [336, 438] width 309 height 39
click at [218, 458] on p "Brain dump - everyone spends 3 minutes writing everything you can remember abou…" at bounding box center [336, 438] width 309 height 39
click at [284, 471] on p "Student paper, pencils" at bounding box center [336, 464] width 309 height 13
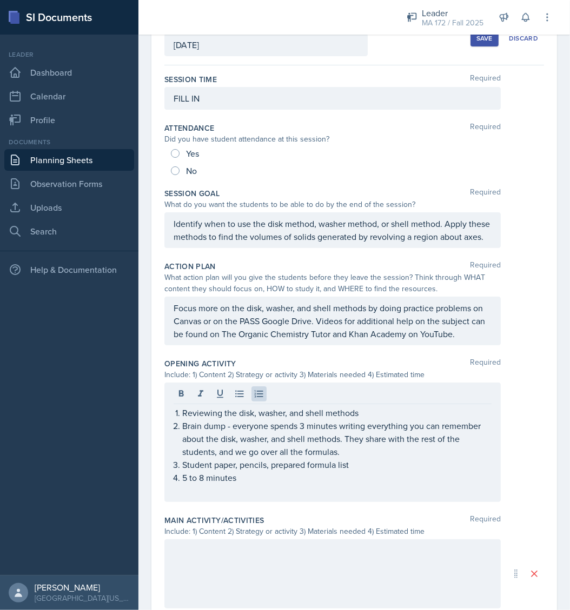
click at [524, 380] on div "Include: 1) Content 2) Strategy or activity 3) Materials needed 4) Estimated ti…" at bounding box center [353, 374] width 379 height 11
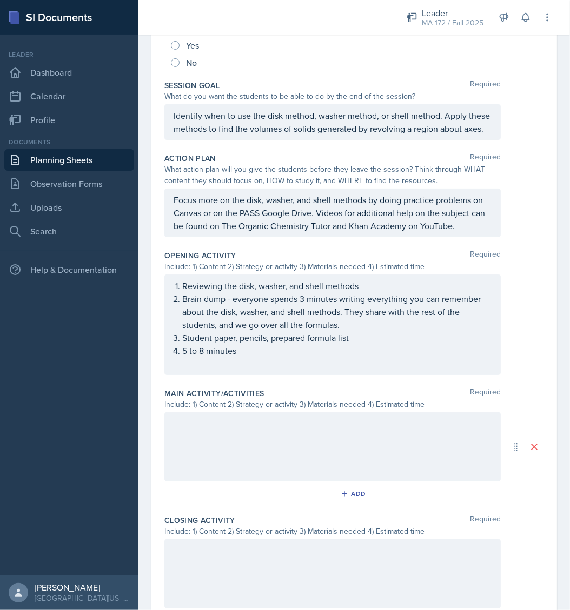
scroll to position [208, 0]
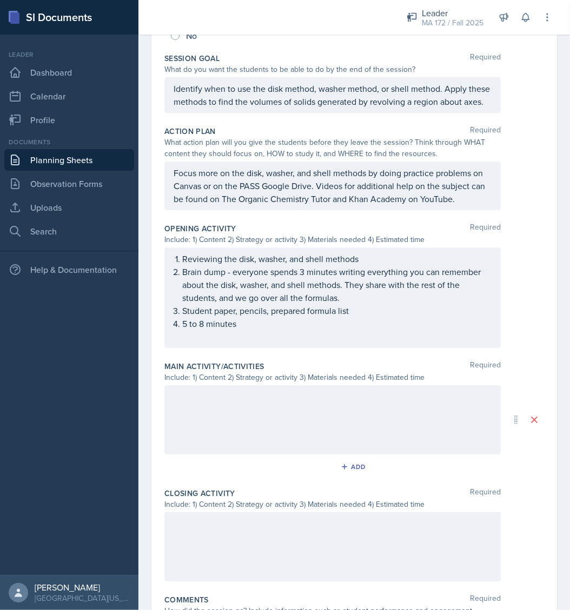
click at [232, 449] on div at bounding box center [332, 419] width 336 height 69
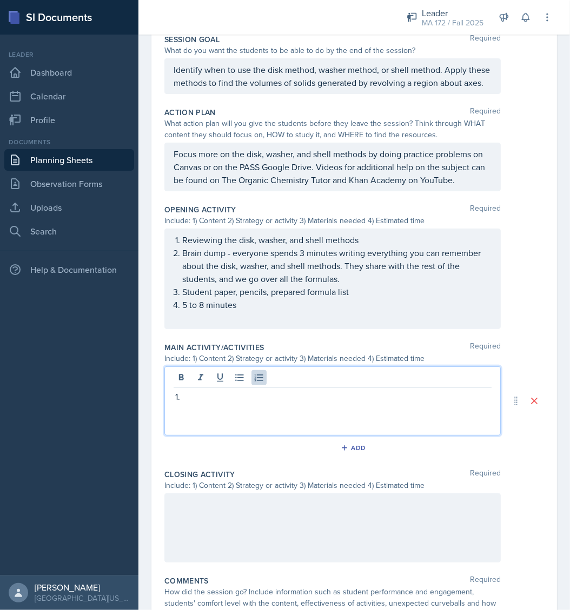
scroll to position [246, 0]
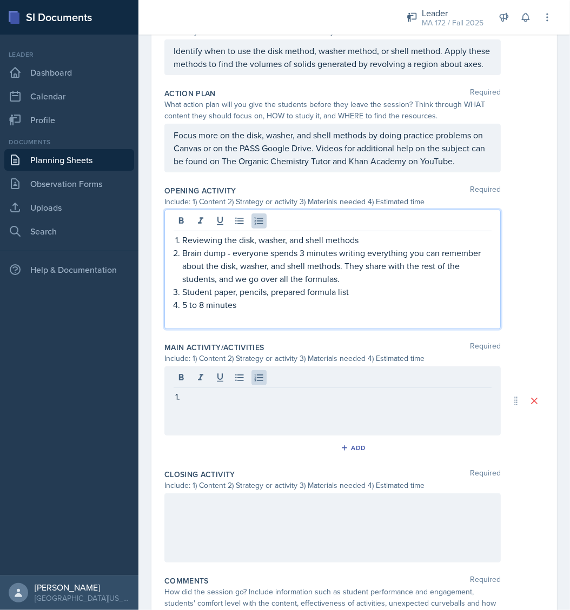
click at [182, 246] on li "Reviewing the disk, washer, and shell methods" at bounding box center [336, 239] width 309 height 13
click at [245, 285] on p "2) Brain dump - everyone spends 3 minutes writing everything you can remember a…" at bounding box center [332, 265] width 318 height 39
click at [181, 311] on p "4) 5 to 8 minutes" at bounding box center [332, 304] width 318 height 13
click at [182, 246] on p "1) Reviewing the disk, washer, and shell methods" at bounding box center [332, 239] width 318 height 13
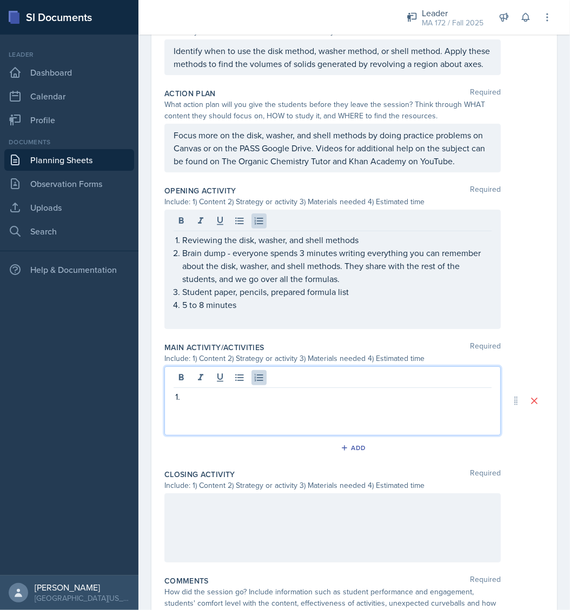
click at [217, 406] on div at bounding box center [332, 400] width 336 height 69
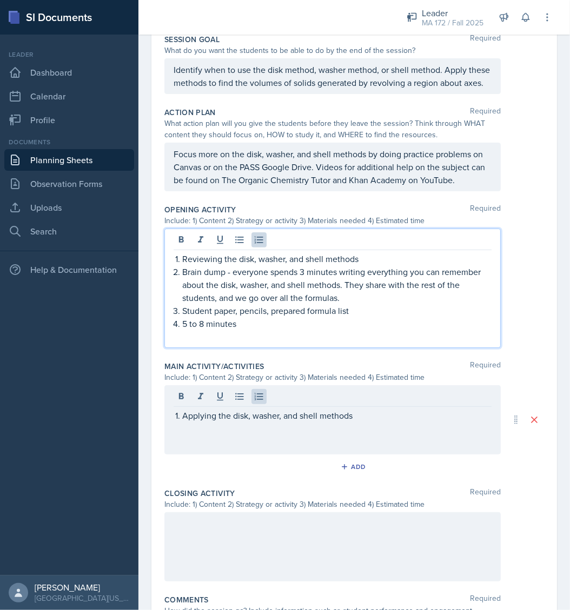
click at [352, 265] on p "Reviewing the disk, washer, and shell methods" at bounding box center [336, 258] width 309 height 13
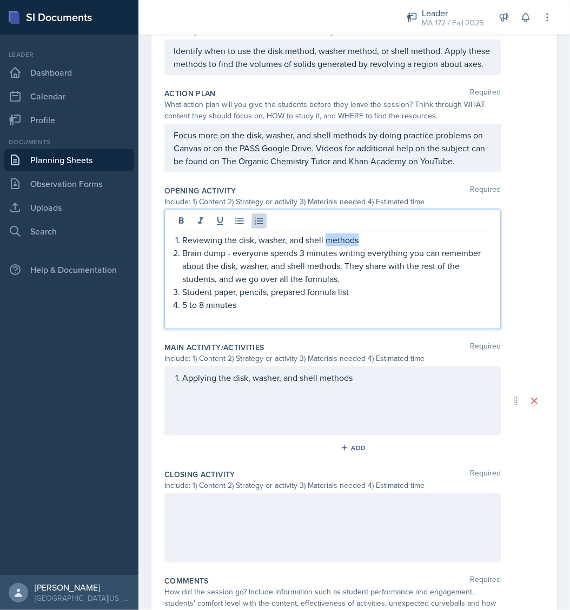
click at [352, 246] on p "Reviewing the disk, washer, and shell methods" at bounding box center [336, 239] width 309 height 13
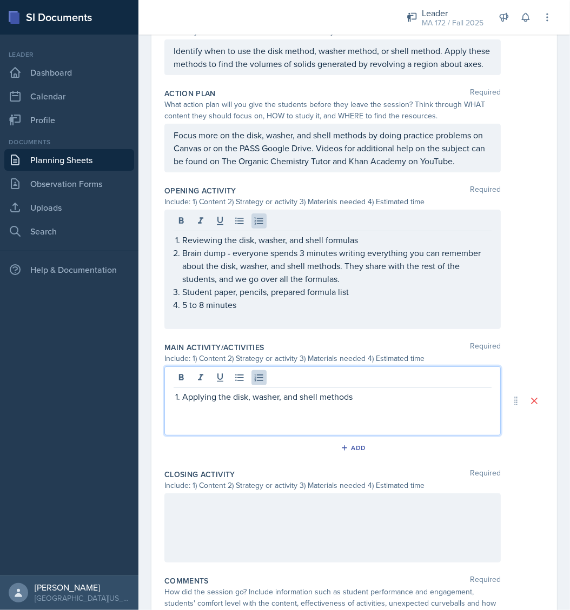
click at [393, 401] on div "Applying the disk, washer, and shell methods" at bounding box center [332, 400] width 336 height 69
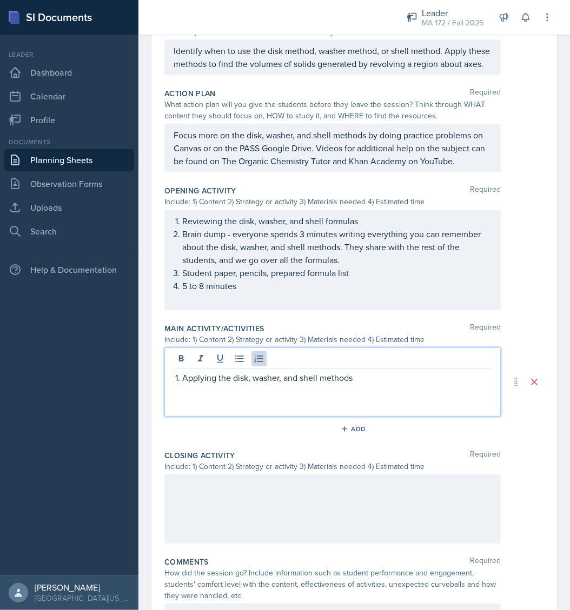
scroll to position [227, 0]
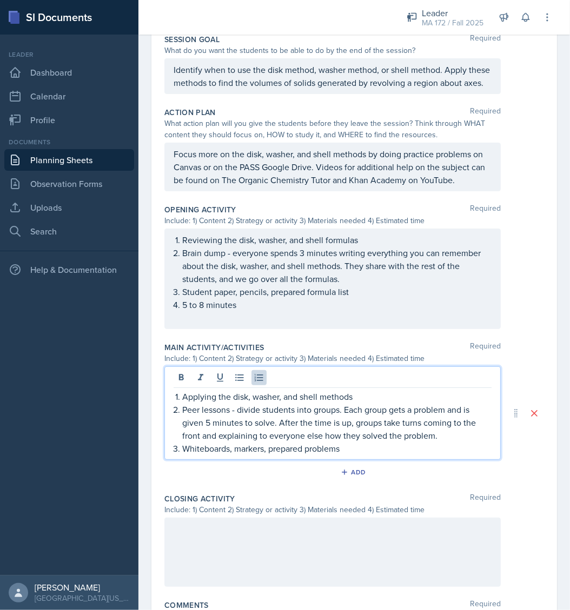
click at [182, 455] on p "Whiteboards, markers, prepared problems" at bounding box center [336, 448] width 309 height 13
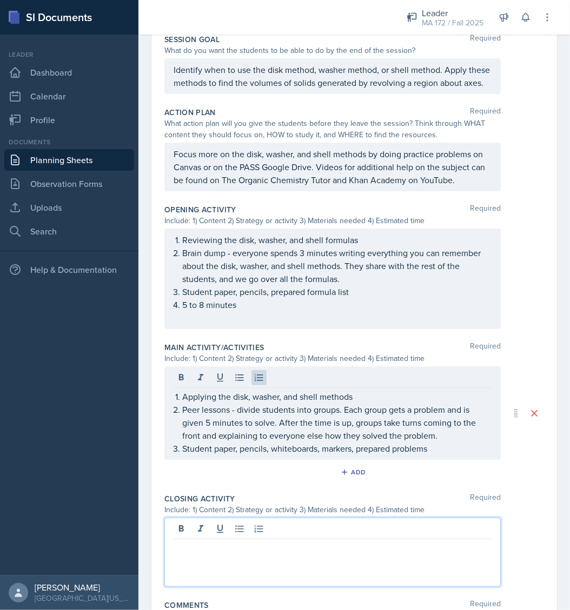
click at [308, 557] on div at bounding box center [332, 552] width 336 height 69
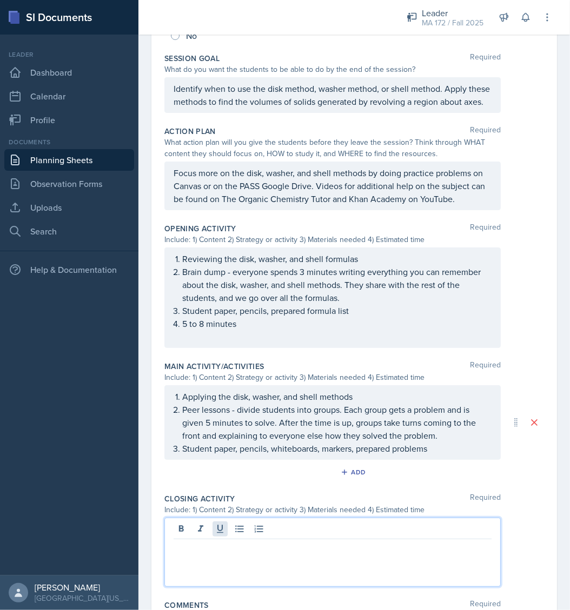
scroll to position [230, 0]
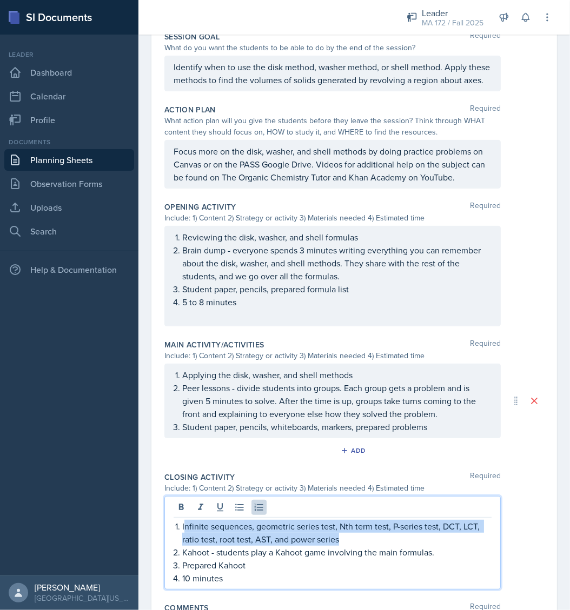
drag, startPoint x: 349, startPoint y: 566, endPoint x: 183, endPoint y: 555, distance: 165.8
click at [183, 546] on p "Infinite sequences, geometric series test, Nth term test, P-series test, DCT, L…" at bounding box center [336, 533] width 309 height 26
drag, startPoint x: 343, startPoint y: 564, endPoint x: 196, endPoint y: 549, distance: 148.3
click at [196, 546] on p "nfinite sequences, geometric series test, Nth term test, P-series test, DCT, LC…" at bounding box center [336, 533] width 309 height 26
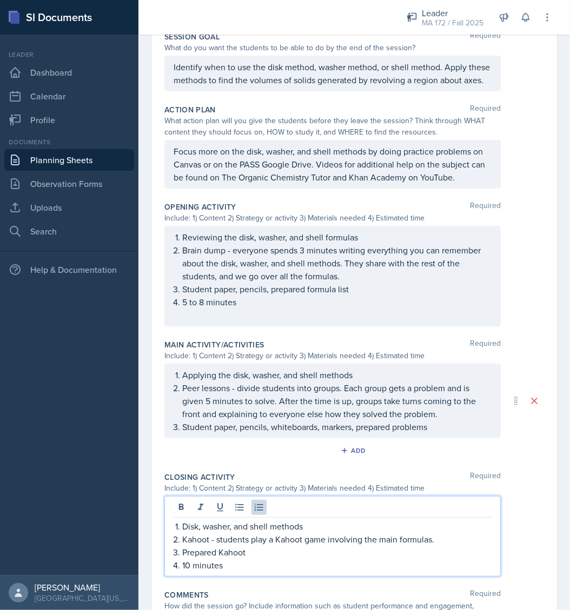
scroll to position [346, 0]
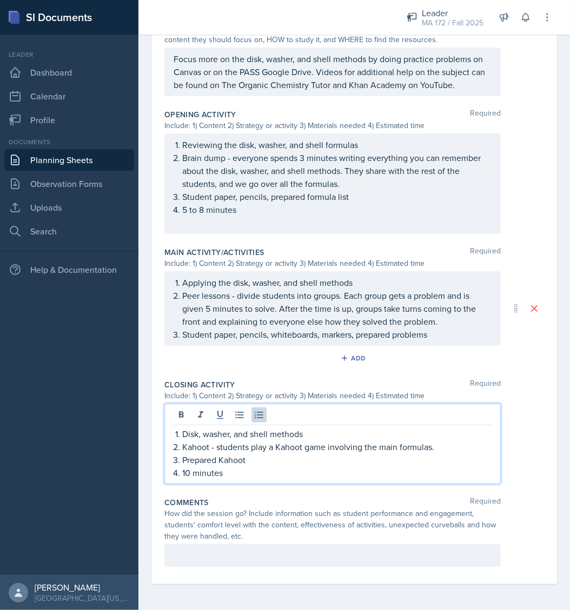
click at [184, 436] on p "Disk, washer, and shell methods" at bounding box center [336, 434] width 309 height 13
click at [268, 445] on p "Kahoot - students play a Kahoot game involving the main formulas." at bounding box center [336, 446] width 309 height 13
click at [262, 466] on p "10 minutes" at bounding box center [336, 472] width 309 height 13
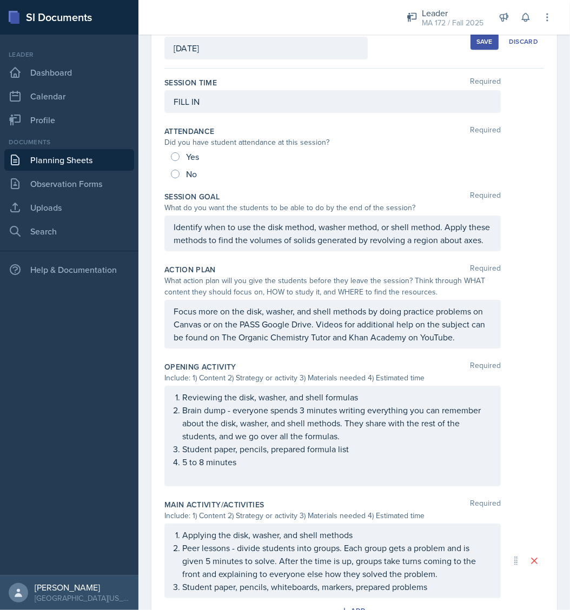
scroll to position [0, 0]
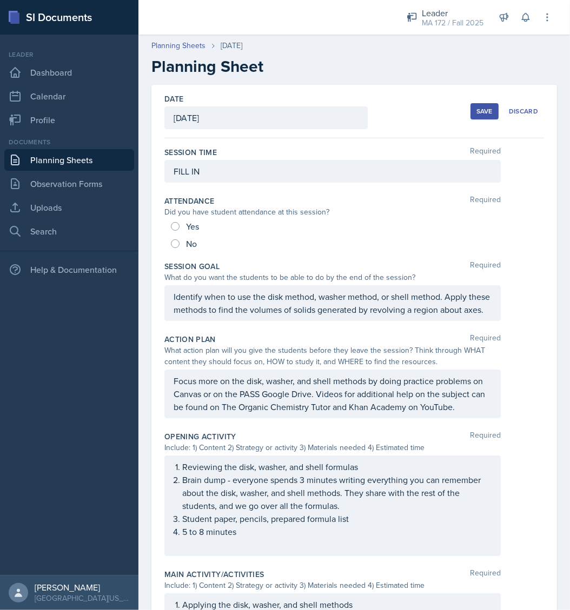
click at [476, 111] on div "Save" at bounding box center [484, 111] width 16 height 9
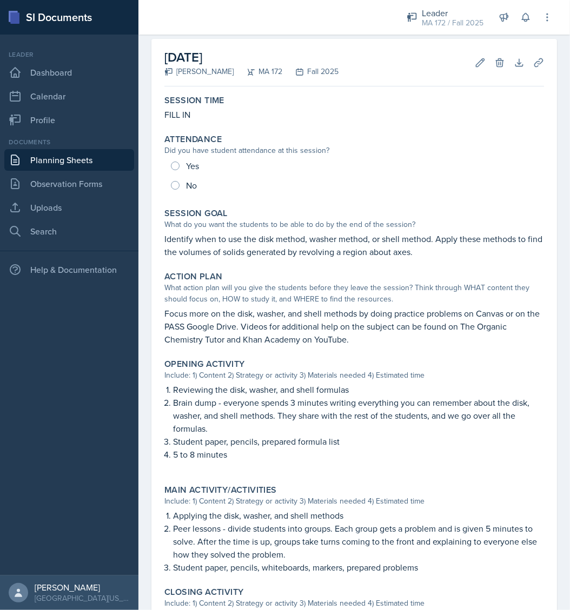
scroll to position [34, 0]
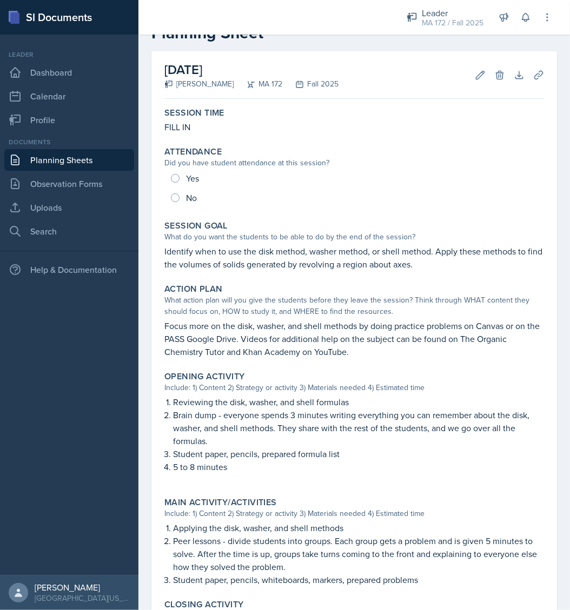
click at [553, 420] on div "[DATE] [PERSON_NAME] MA 172 Fall 2025 Edit Delete Download Uploads Autosaving S…" at bounding box center [353, 424] width 431 height 747
